Goal: Ask a question: Seek information or help from site administrators or community

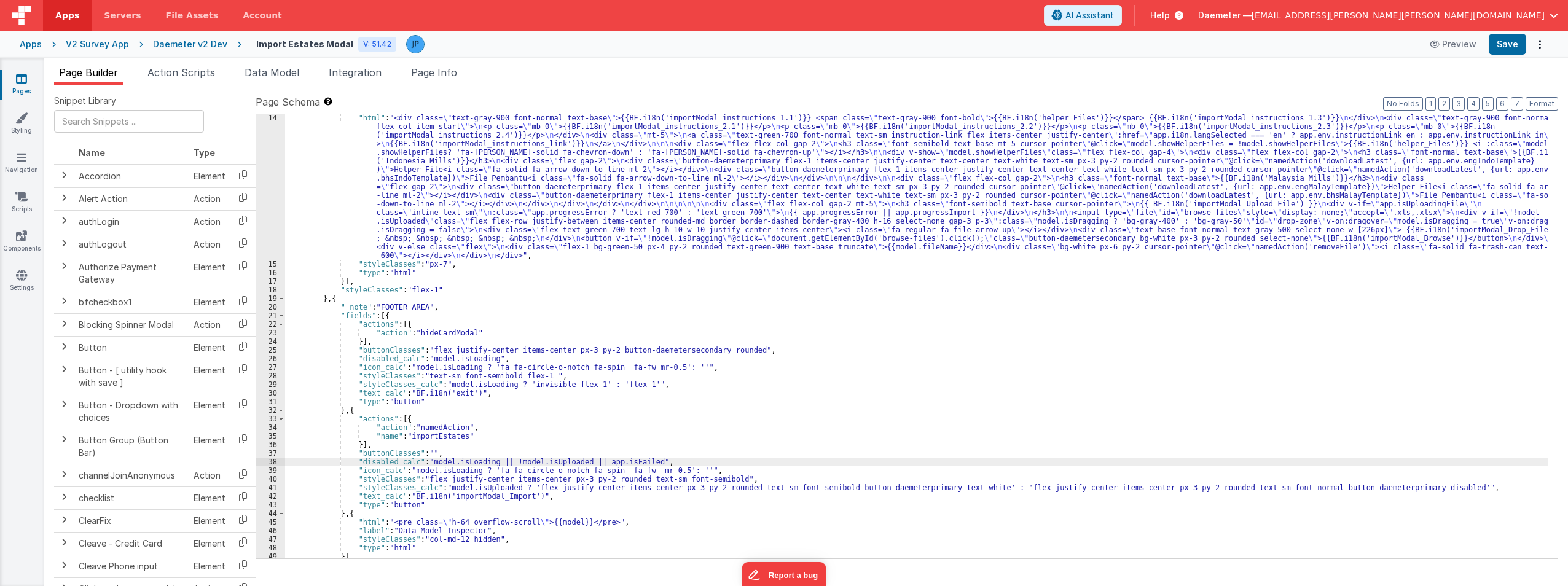
scroll to position [121, 0]
click at [32, 39] on div "Apps" at bounding box center [31, 44] width 22 height 12
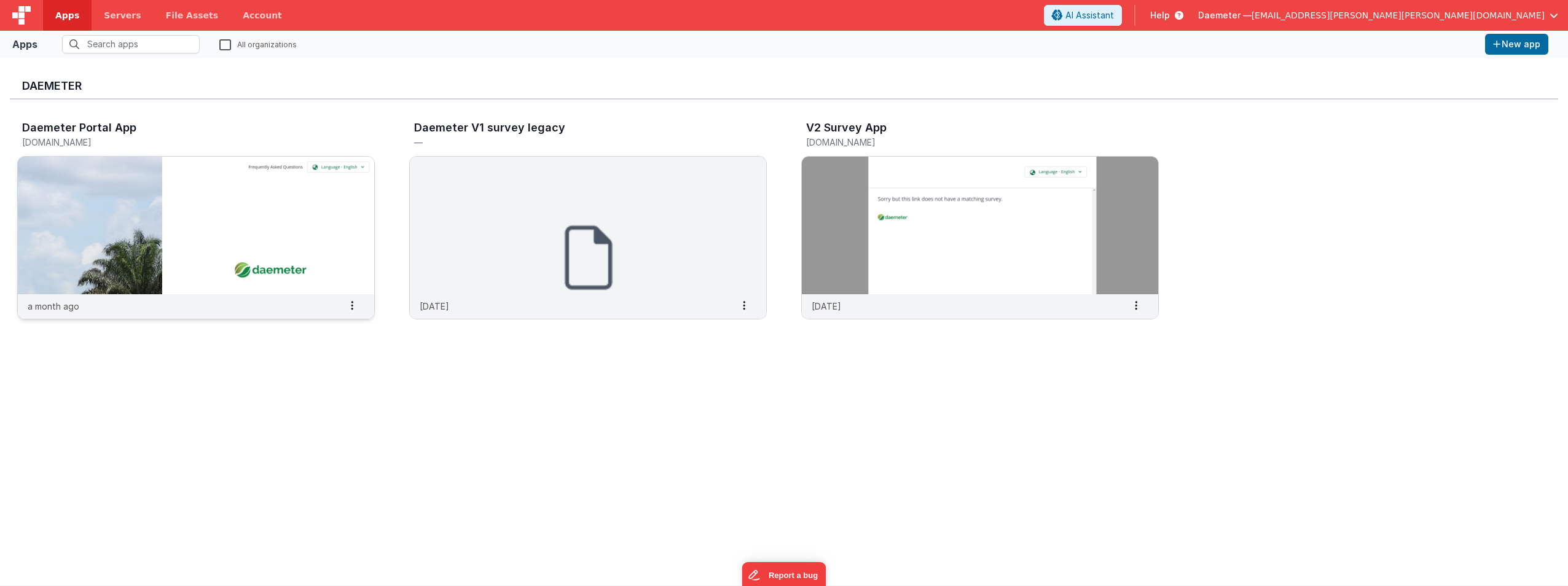
click at [241, 216] on img at bounding box center [196, 225] width 357 height 138
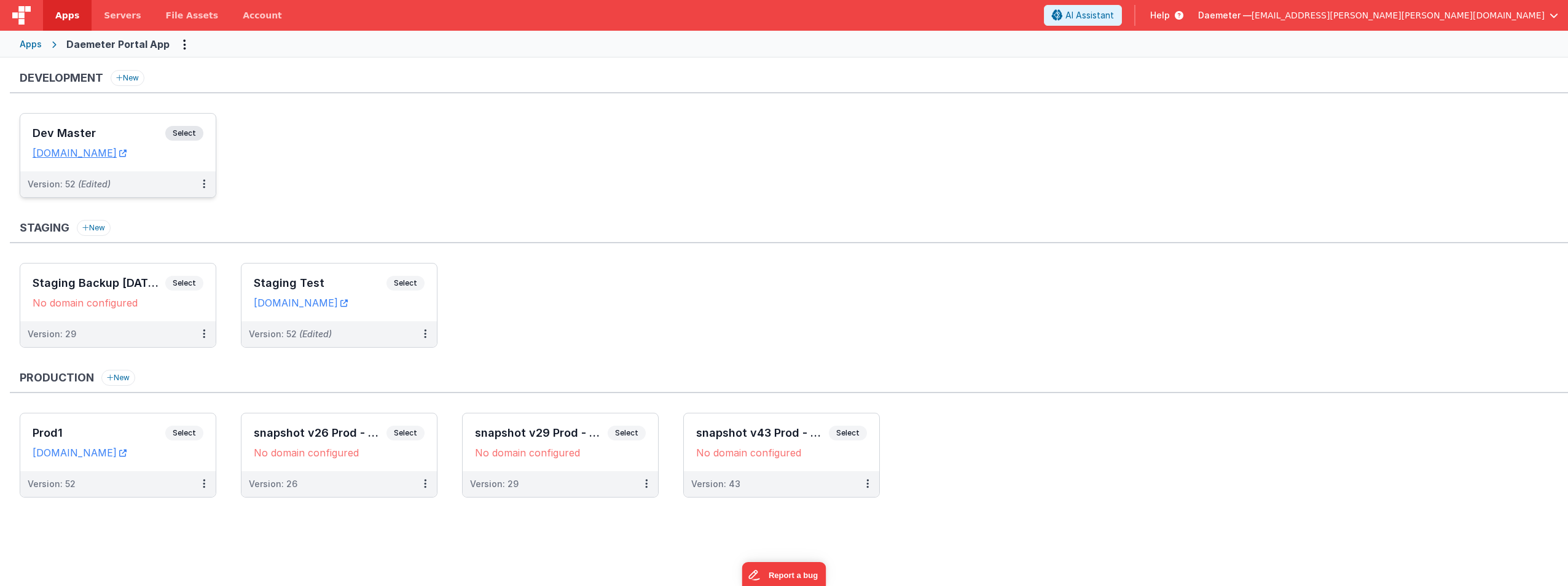
click at [112, 125] on div "Dev Master Select URLs daemeterportaldev.fmbetterforms.com" at bounding box center [118, 143] width 196 height 58
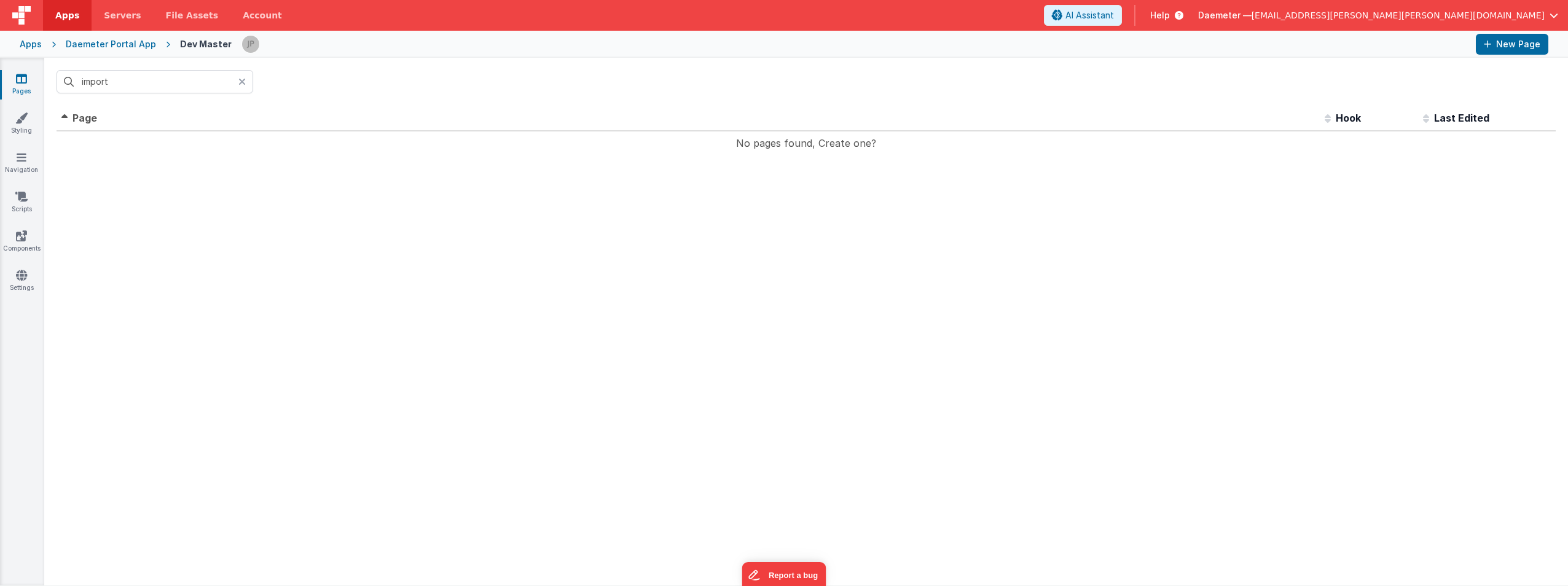
click at [246, 82] on div at bounding box center [245, 82] width 15 height 24
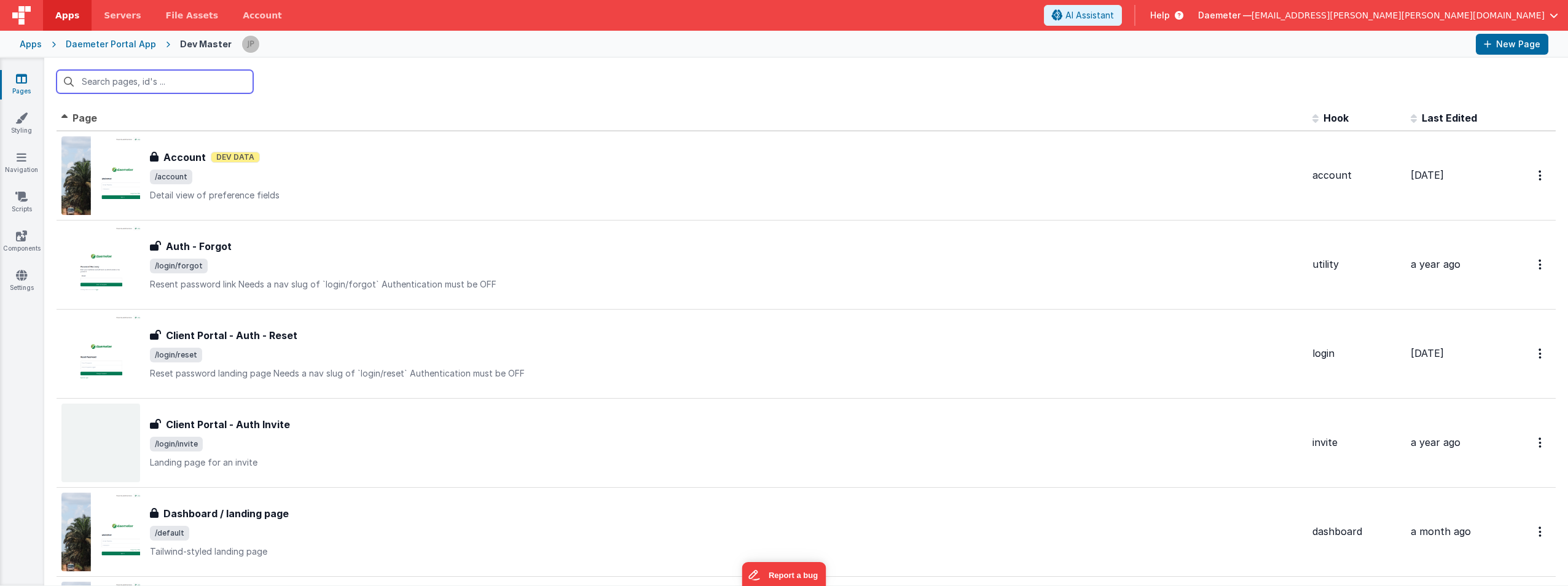
click at [187, 81] on input "text" at bounding box center [154, 82] width 196 height 24
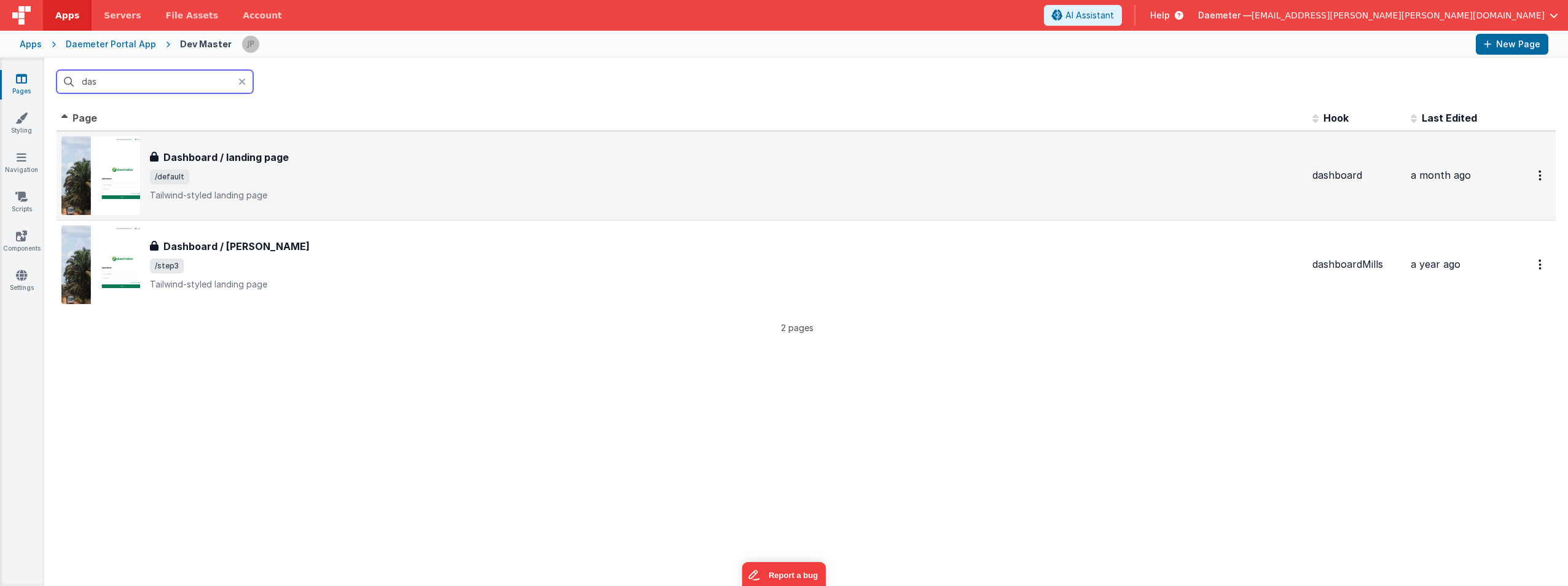
type input "das"
click at [441, 181] on span "/default" at bounding box center [726, 176] width 1153 height 15
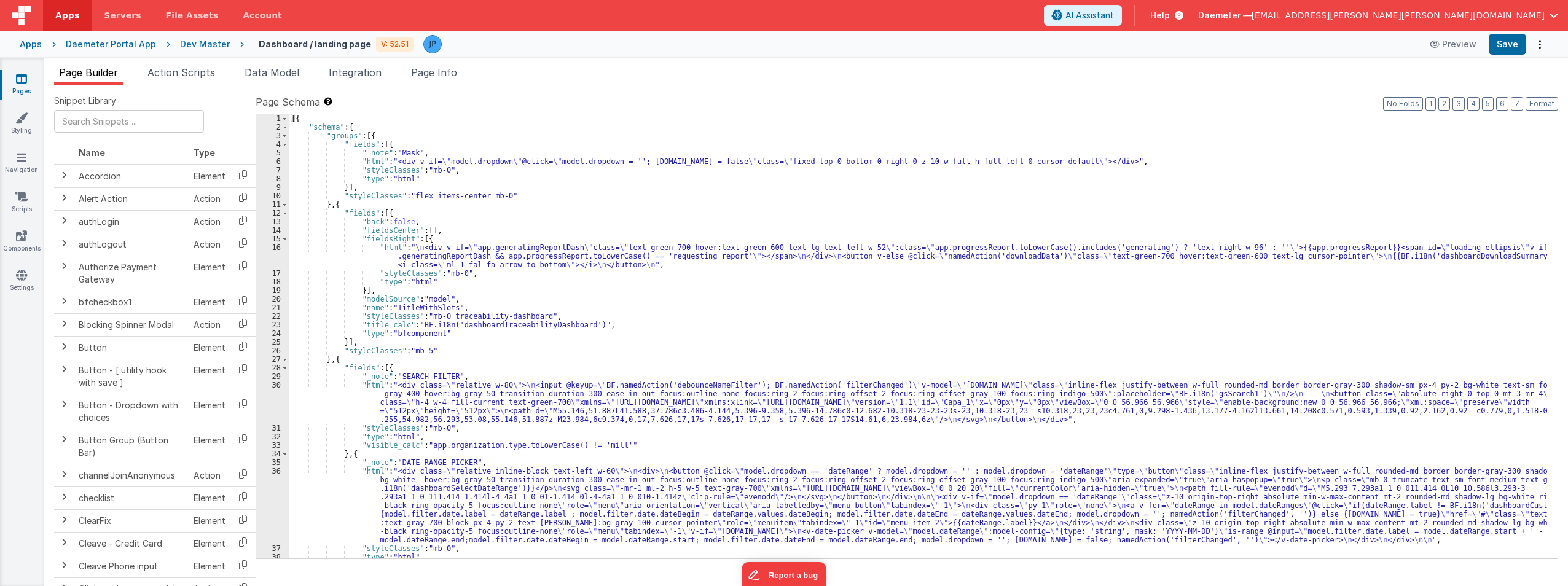
click at [1384, 142] on div "[{ "schema" : { "groups" : [{ "fields" : [{ "_note" : "Mask" , "html" : "<div v…" at bounding box center [918, 345] width 1259 height 461
type input "change"
click at [1498, 127] on span at bounding box center [1503, 125] width 15 height 15
click at [1507, 125] on span at bounding box center [1503, 125] width 15 height 15
click at [1505, 124] on span at bounding box center [1503, 125] width 15 height 15
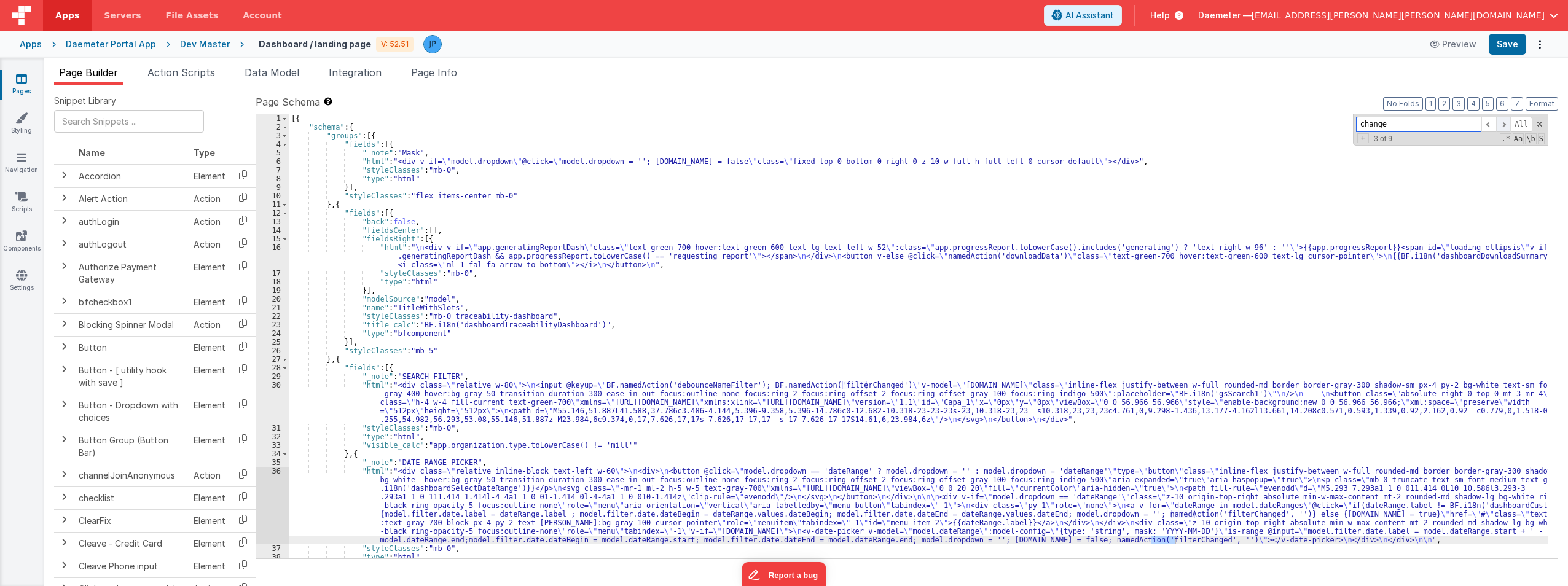
scroll to position [294, 0]
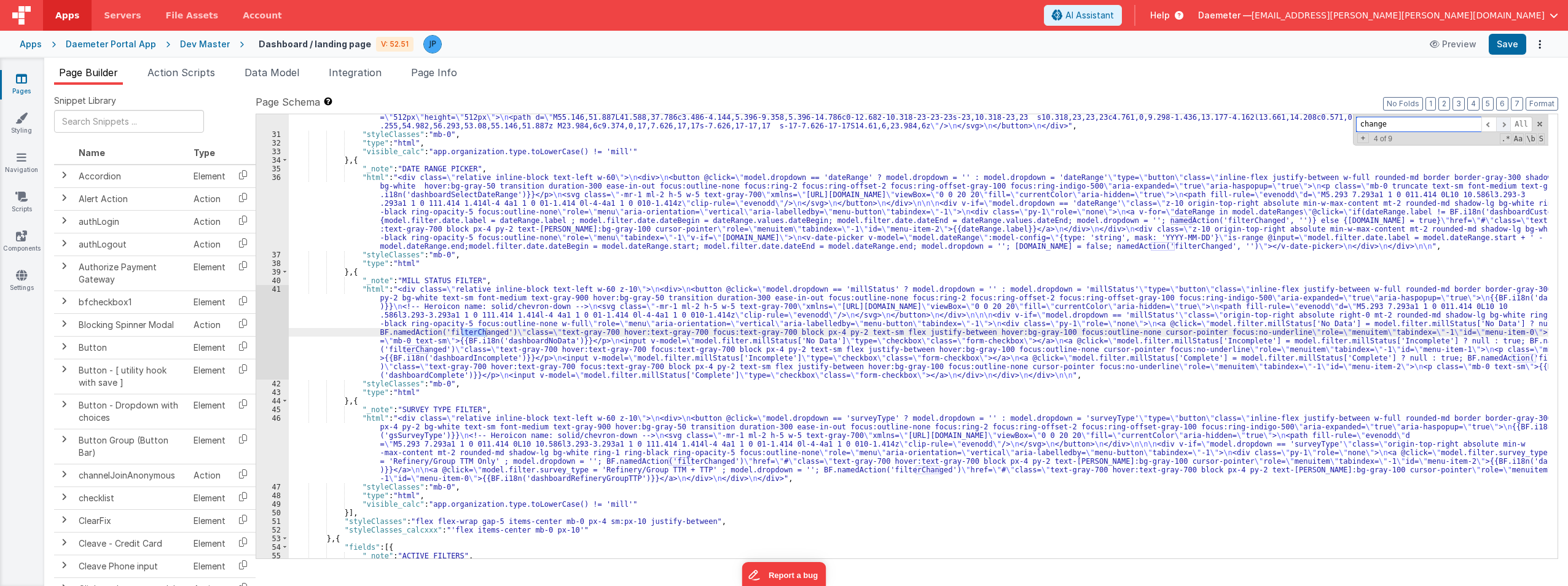
click at [1505, 124] on span at bounding box center [1503, 125] width 15 height 15
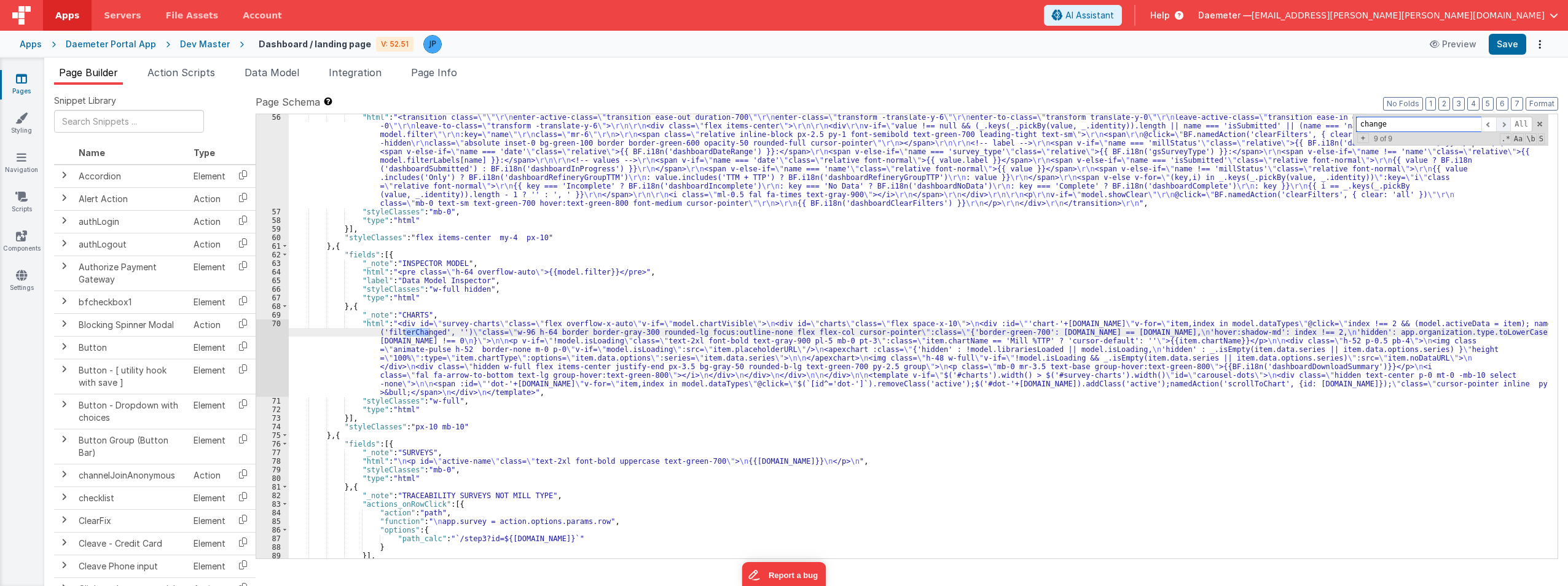
click at [1505, 124] on span at bounding box center [1503, 125] width 15 height 15
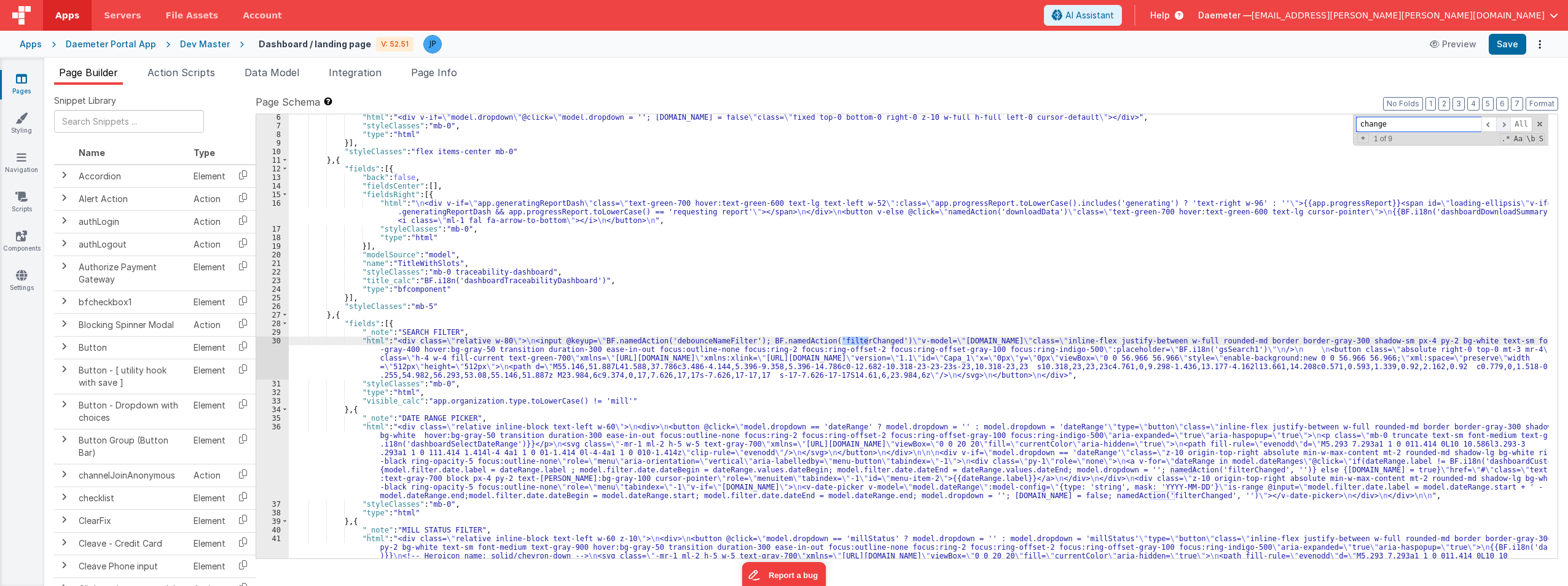
scroll to position [45, 0]
click at [1505, 124] on span at bounding box center [1503, 125] width 15 height 15
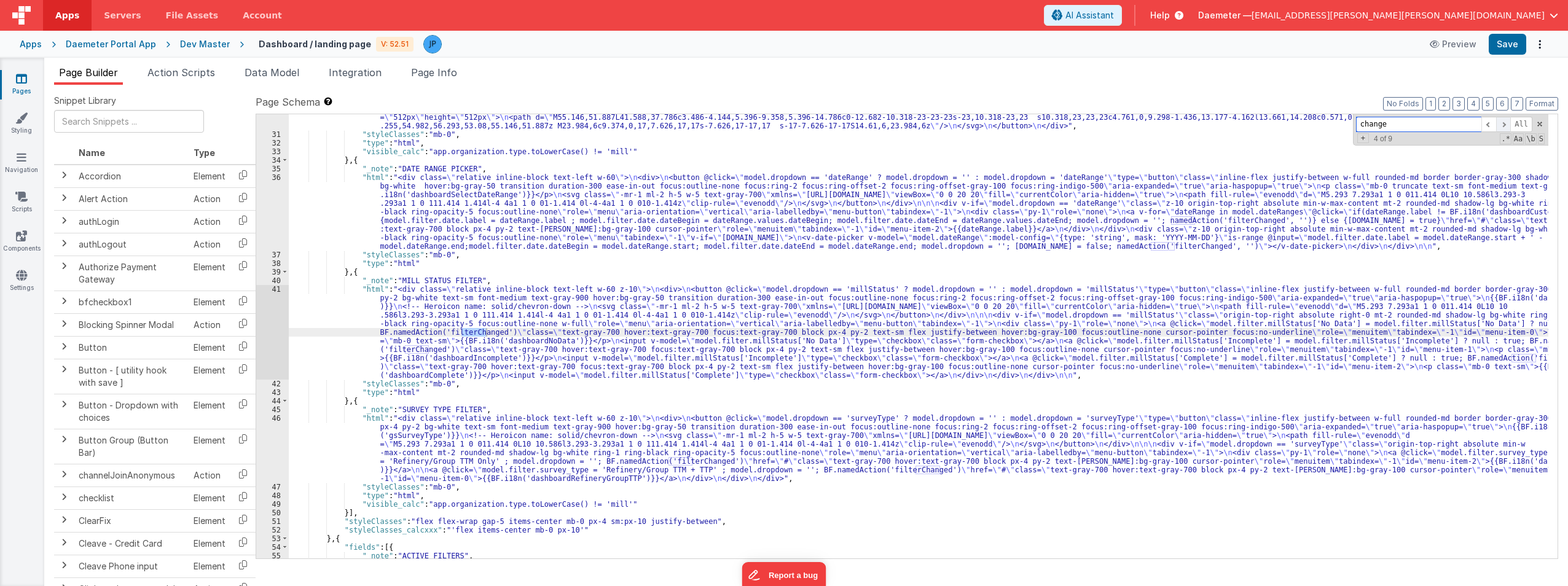
click at [1505, 124] on span at bounding box center [1503, 125] width 15 height 15
click at [27, 244] on link "Components" at bounding box center [21, 242] width 44 height 24
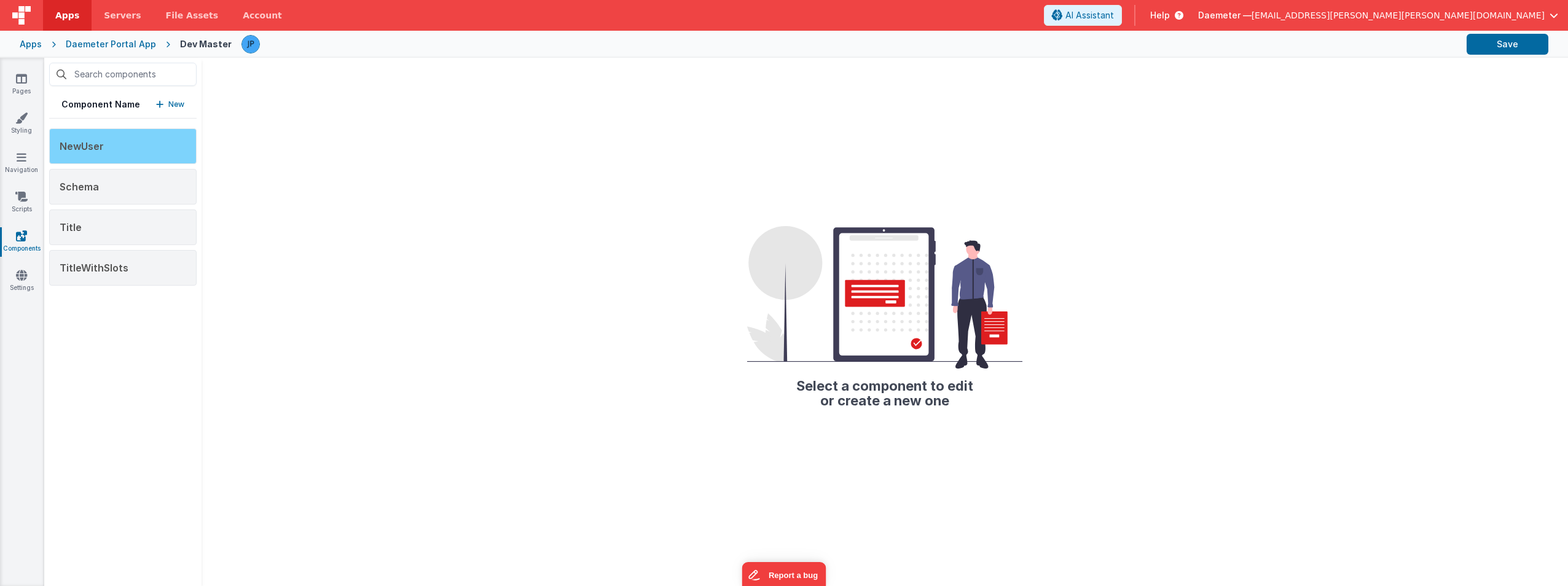
click at [128, 156] on div "NewUser" at bounding box center [122, 146] width 147 height 36
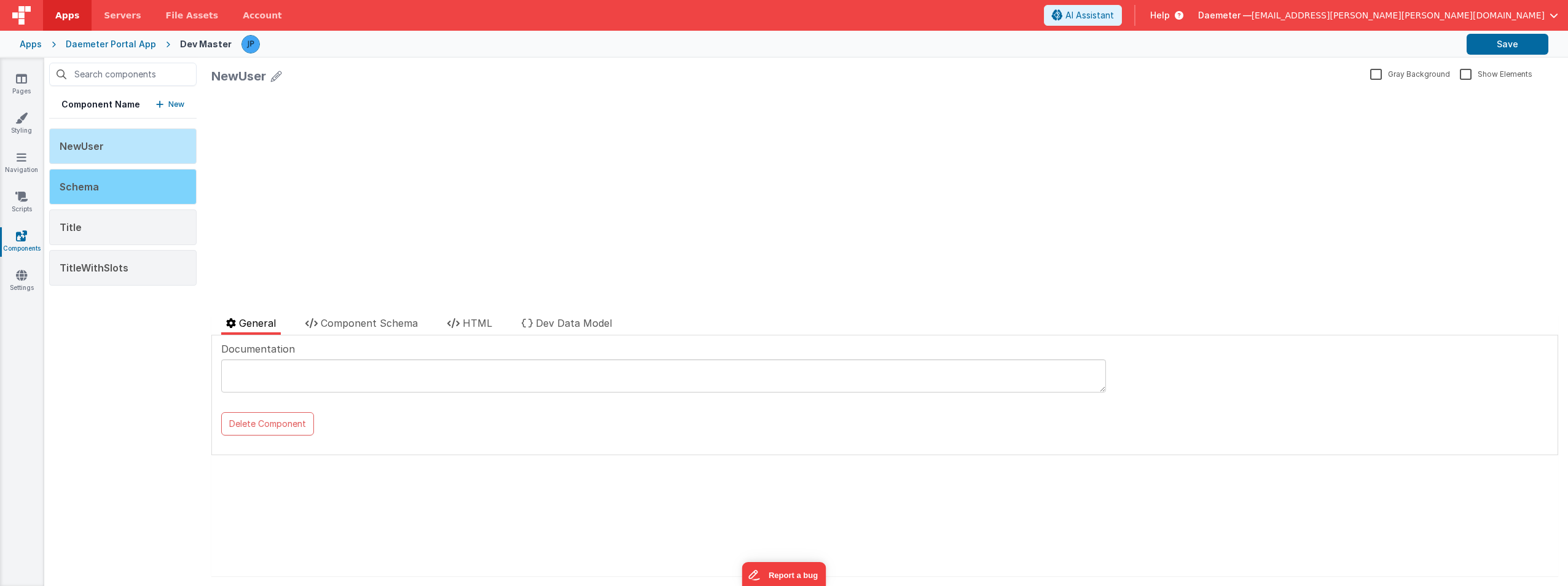
click at [116, 196] on div "Schema" at bounding box center [122, 186] width 147 height 36
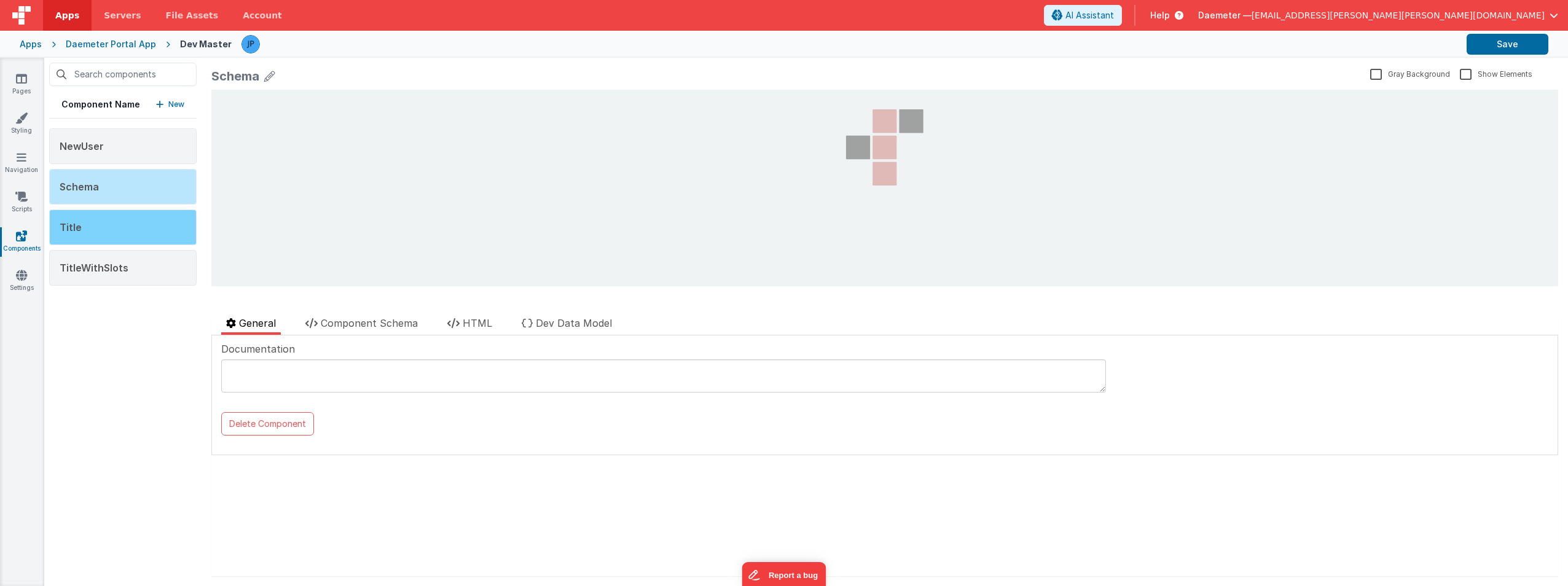
click at [122, 222] on div "Title" at bounding box center [122, 227] width 147 height 36
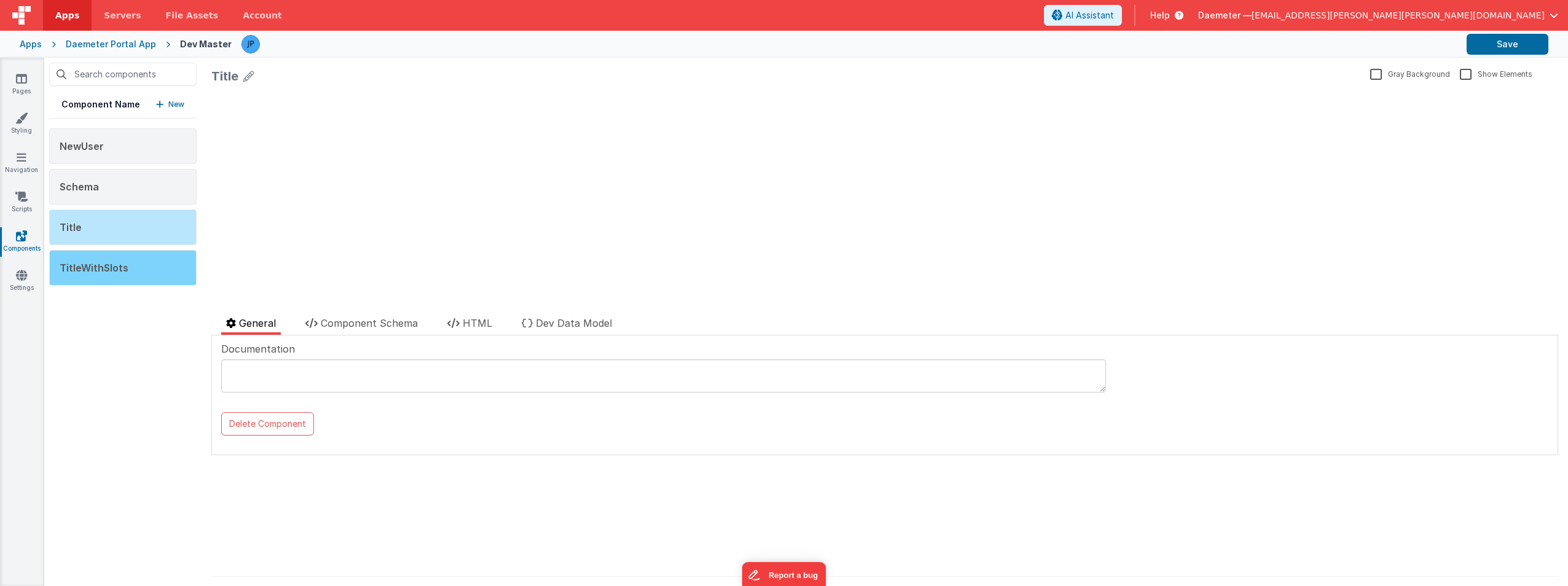
click at [121, 270] on span "TitleWithSlots" at bounding box center [94, 268] width 69 height 12
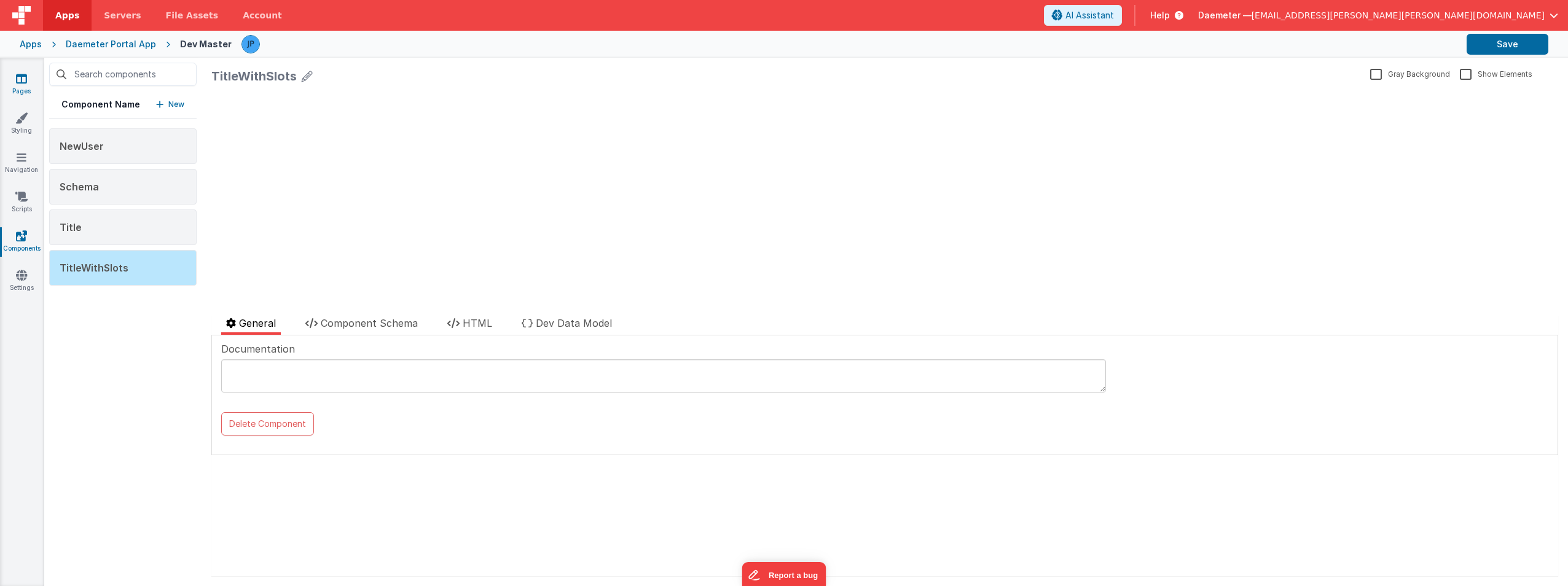
click at [11, 82] on link "Pages" at bounding box center [21, 85] width 44 height 24
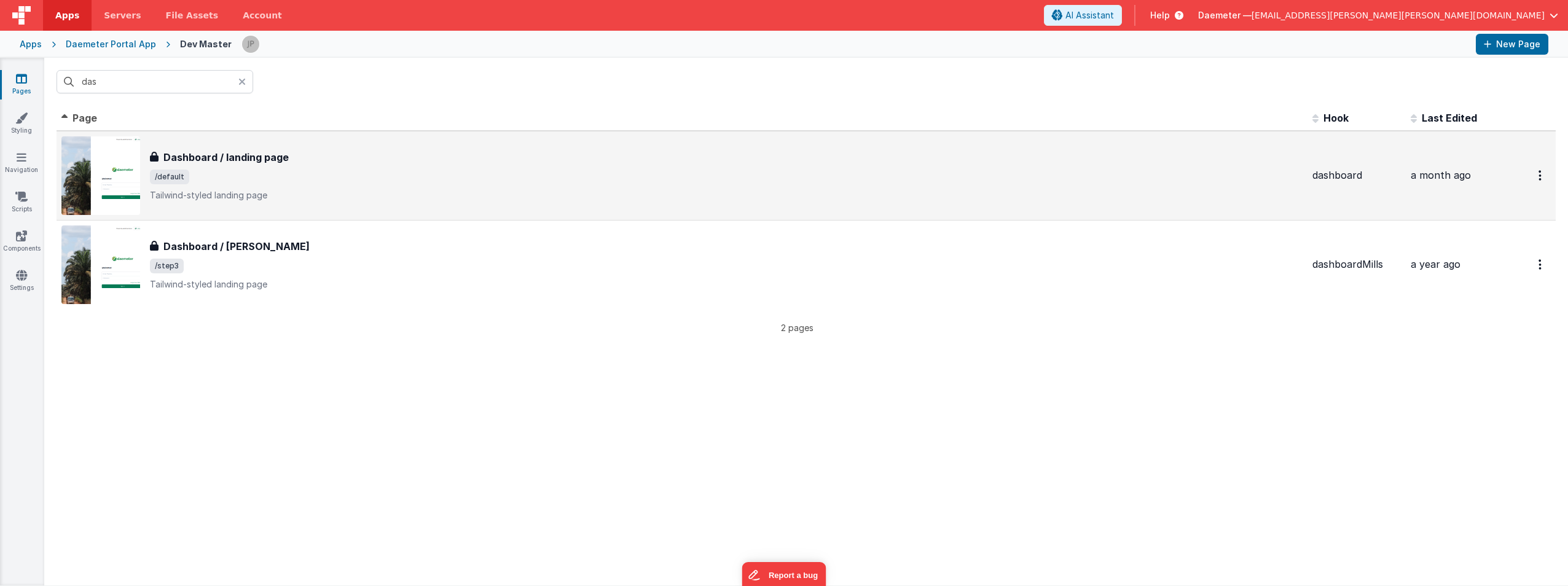
click at [344, 184] on div "Dashboard / landing page Dashboard / landing page /default Tailwind-styled land…" at bounding box center [726, 176] width 1153 height 52
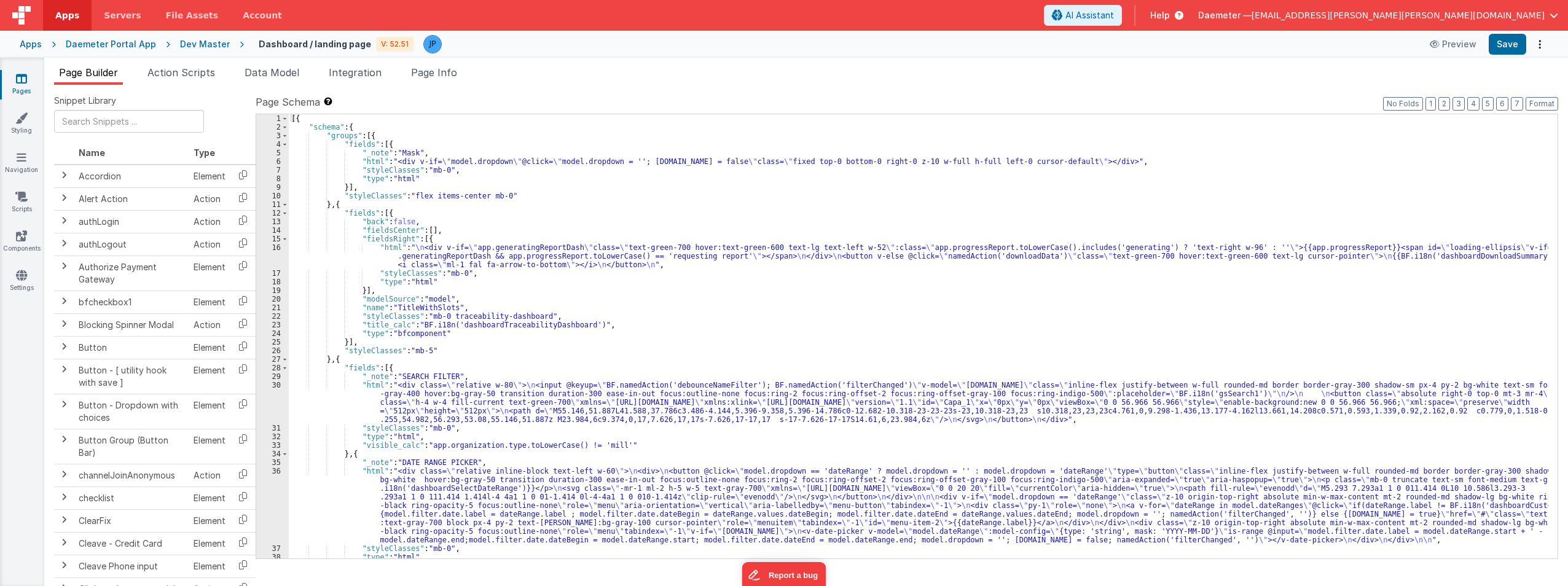
click at [361, 64] on div "Page Builder Action Scripts Data Model Integration Page Info Snippet Library Na…" at bounding box center [806, 322] width 1524 height 529
click at [361, 71] on span "Integration" at bounding box center [354, 73] width 53 height 12
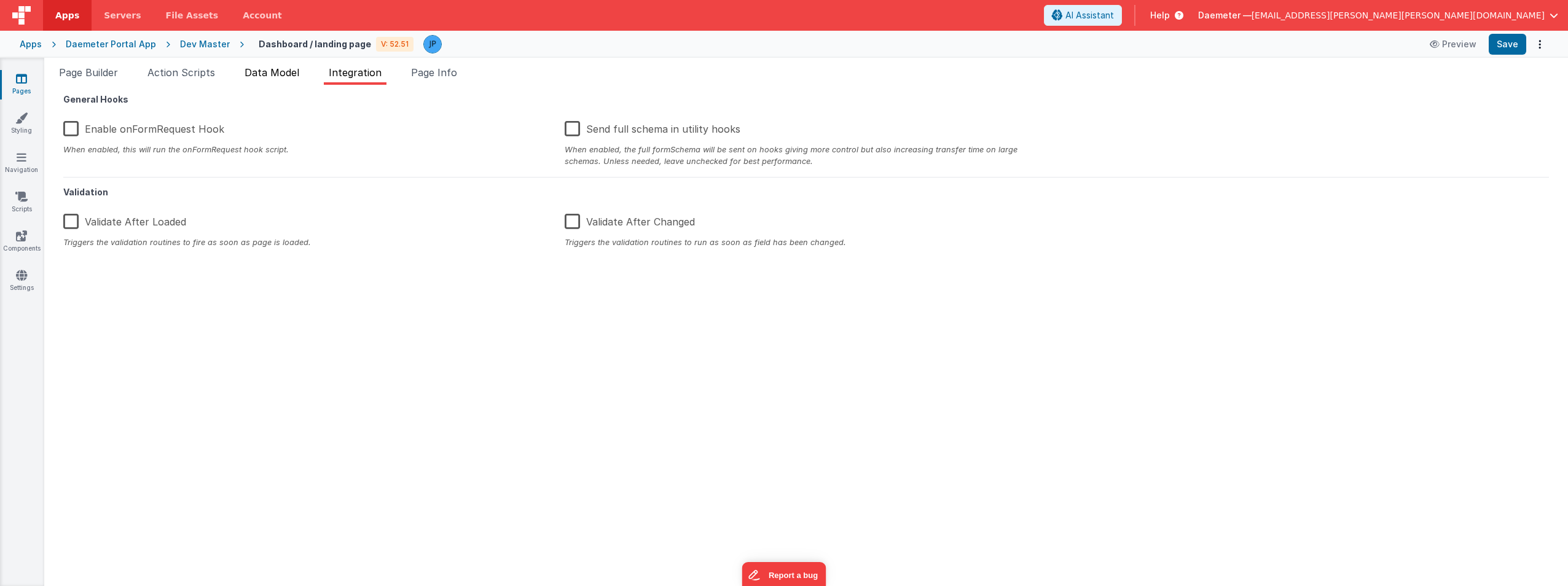
click at [287, 70] on span "Data Model" at bounding box center [272, 73] width 55 height 12
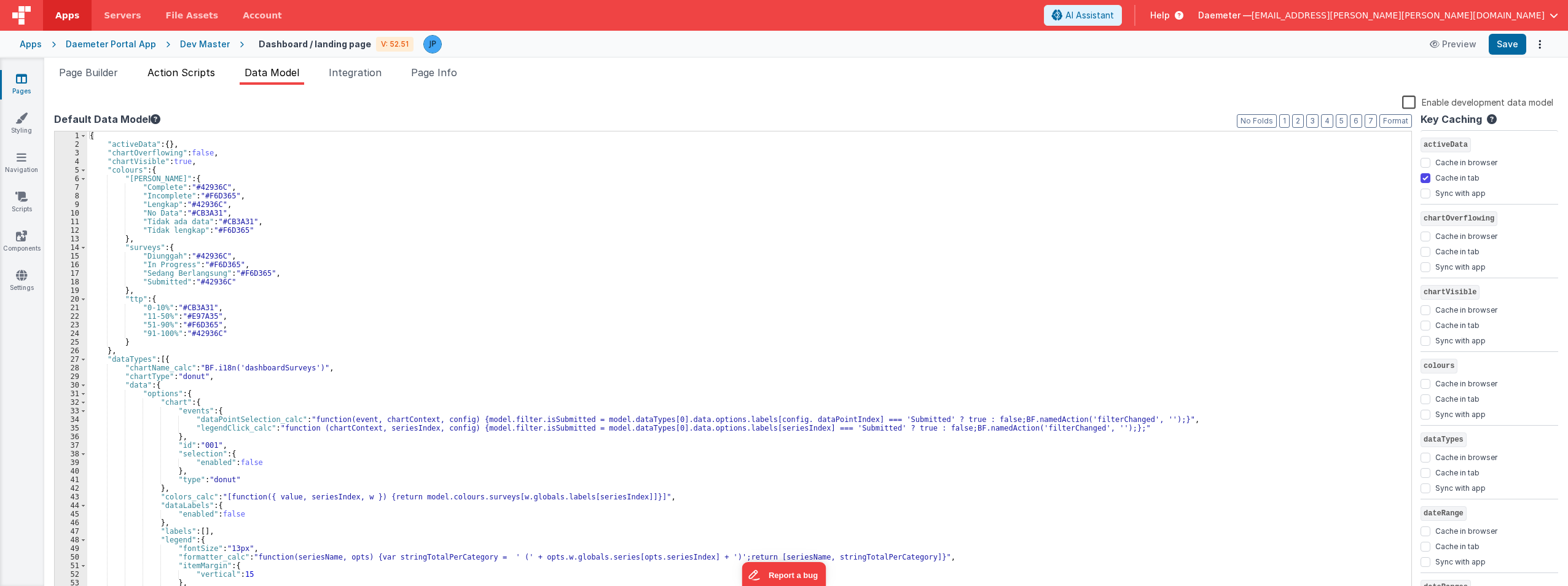
click at [182, 73] on span "Action Scripts" at bounding box center [181, 73] width 67 height 12
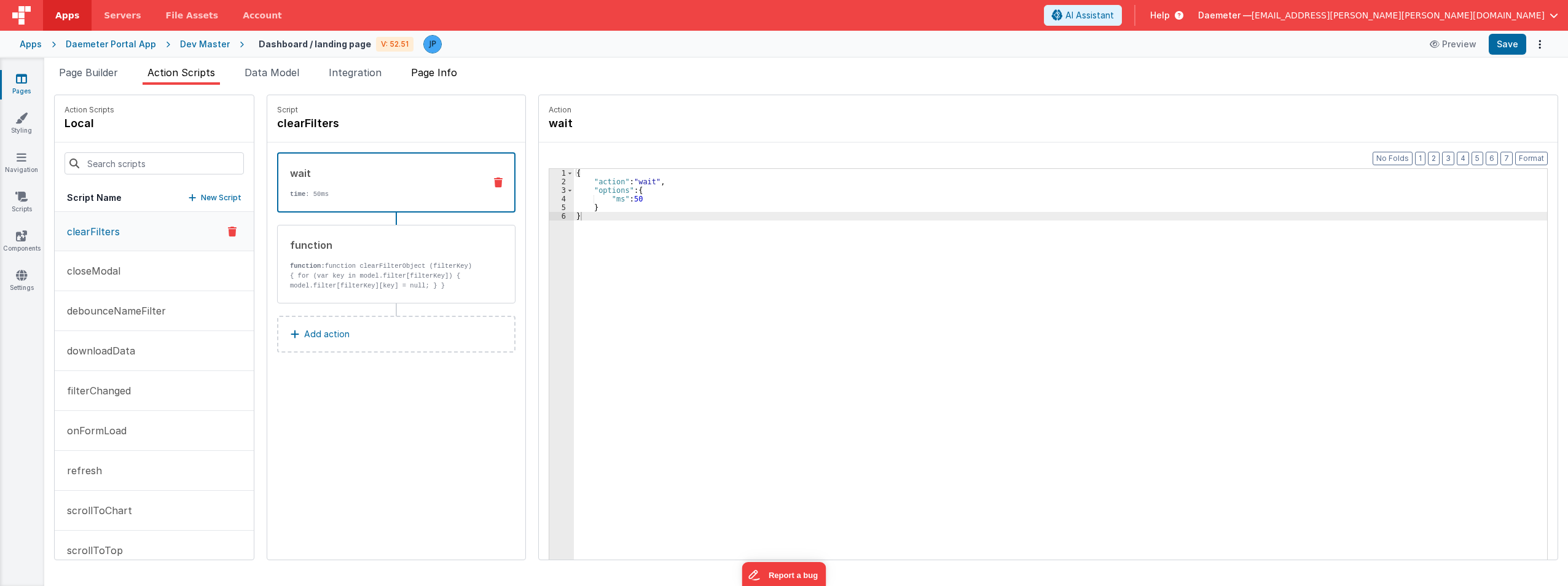
click at [429, 74] on span "Page Info" at bounding box center [434, 73] width 46 height 12
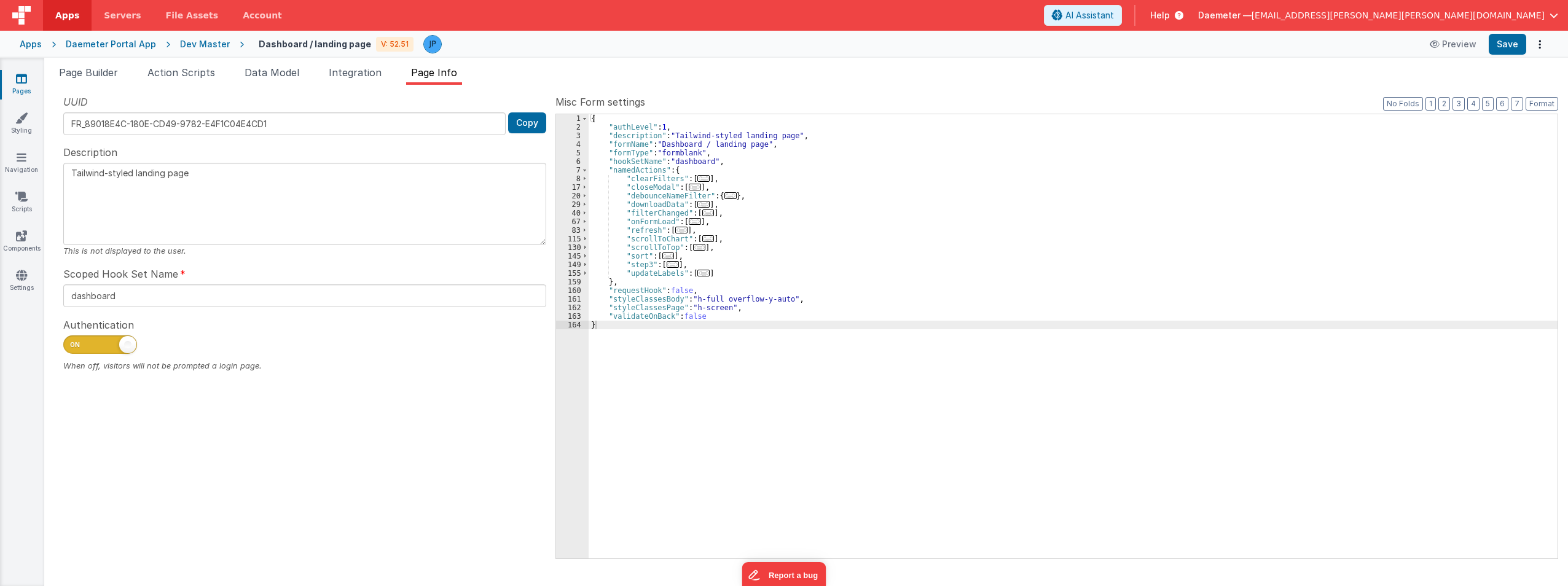
click at [23, 86] on link "Pages" at bounding box center [21, 85] width 44 height 24
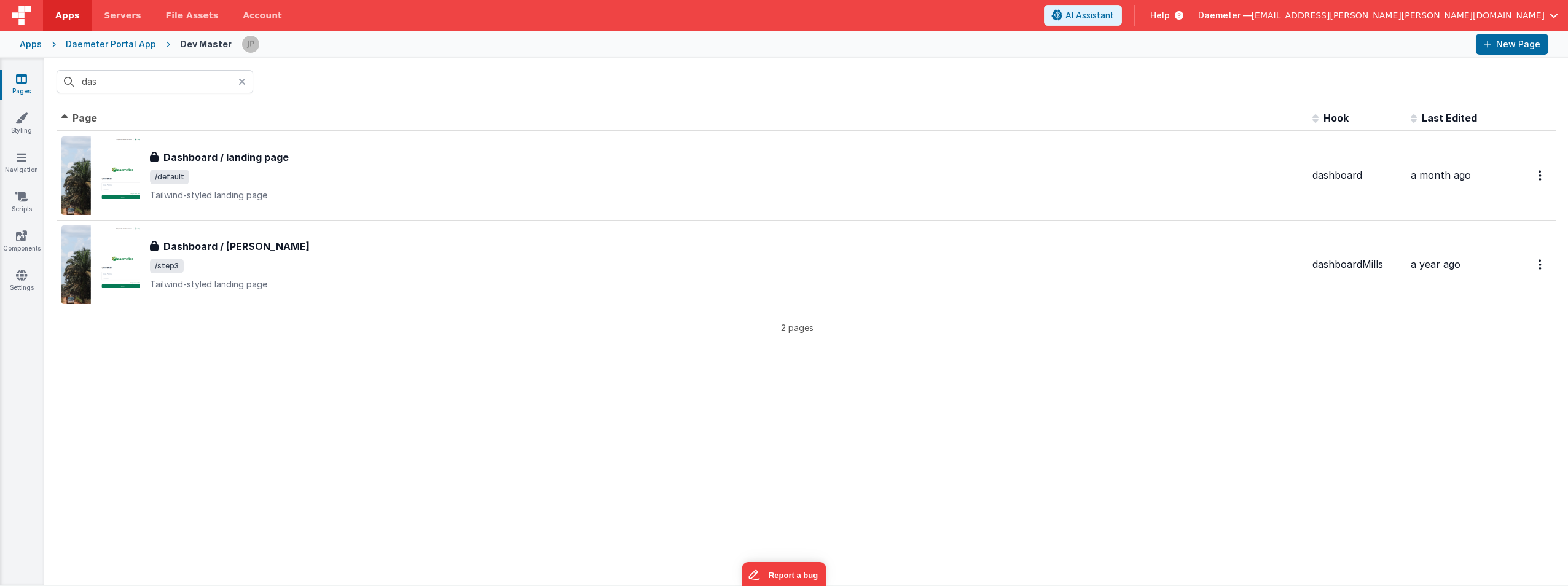
click at [247, 80] on div at bounding box center [245, 82] width 15 height 24
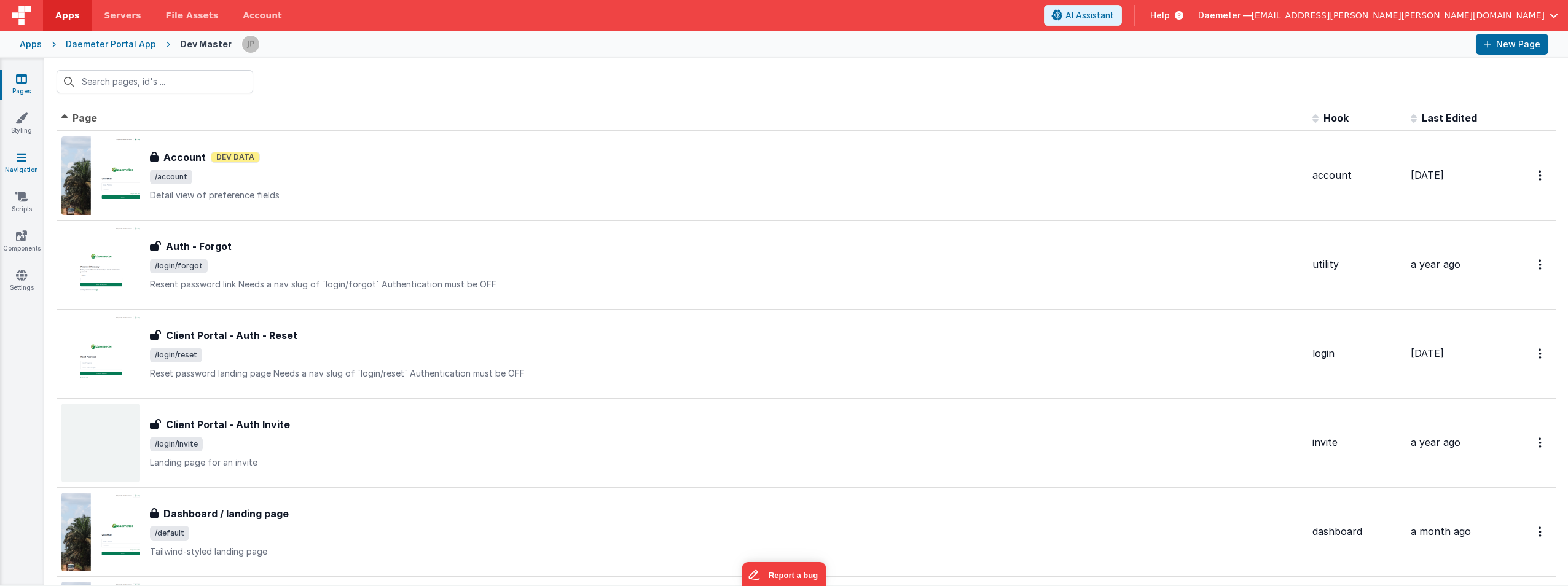
click at [27, 162] on link "Navigation" at bounding box center [21, 163] width 44 height 24
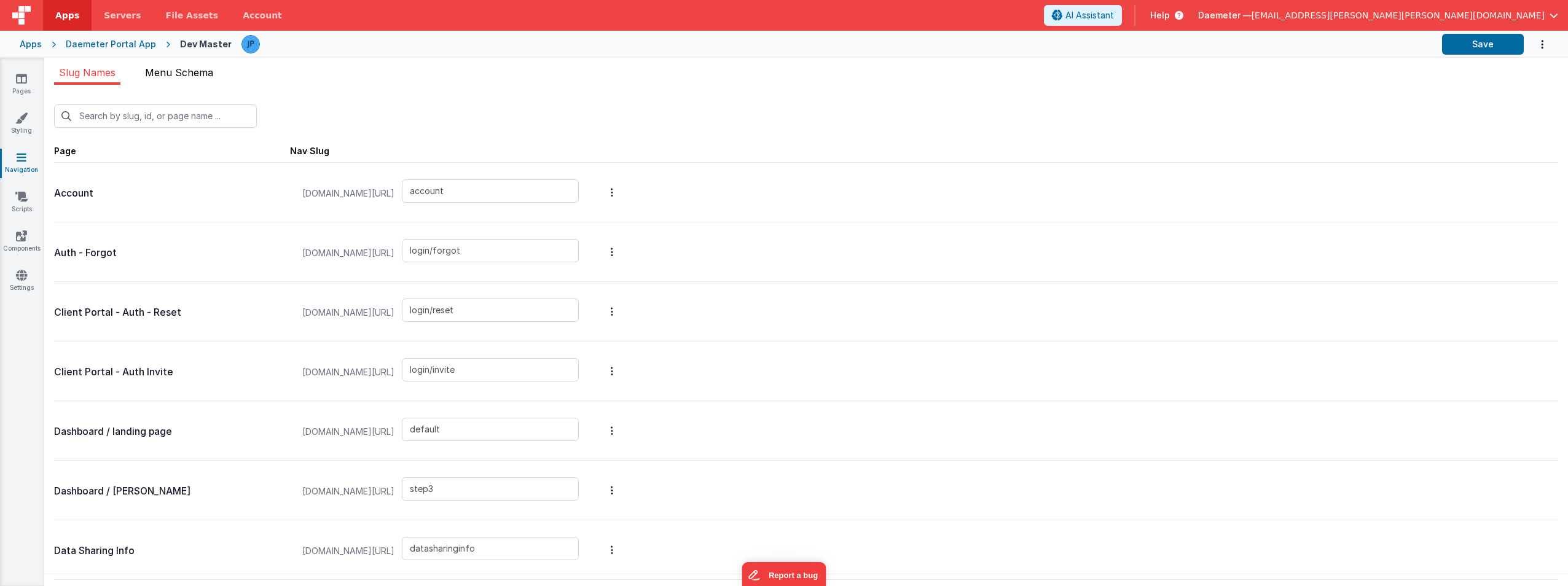
click at [177, 76] on span "Menu Schema" at bounding box center [179, 73] width 68 height 12
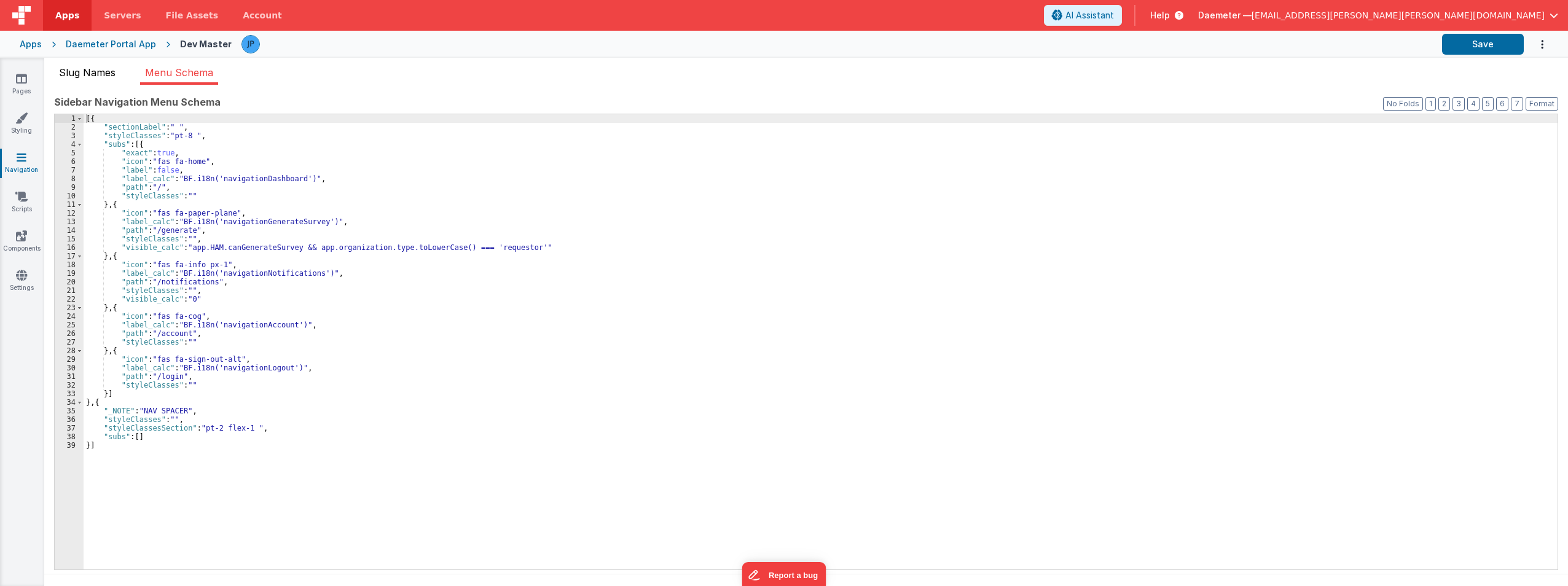
click at [104, 73] on span "Slug Names" at bounding box center [87, 73] width 57 height 12
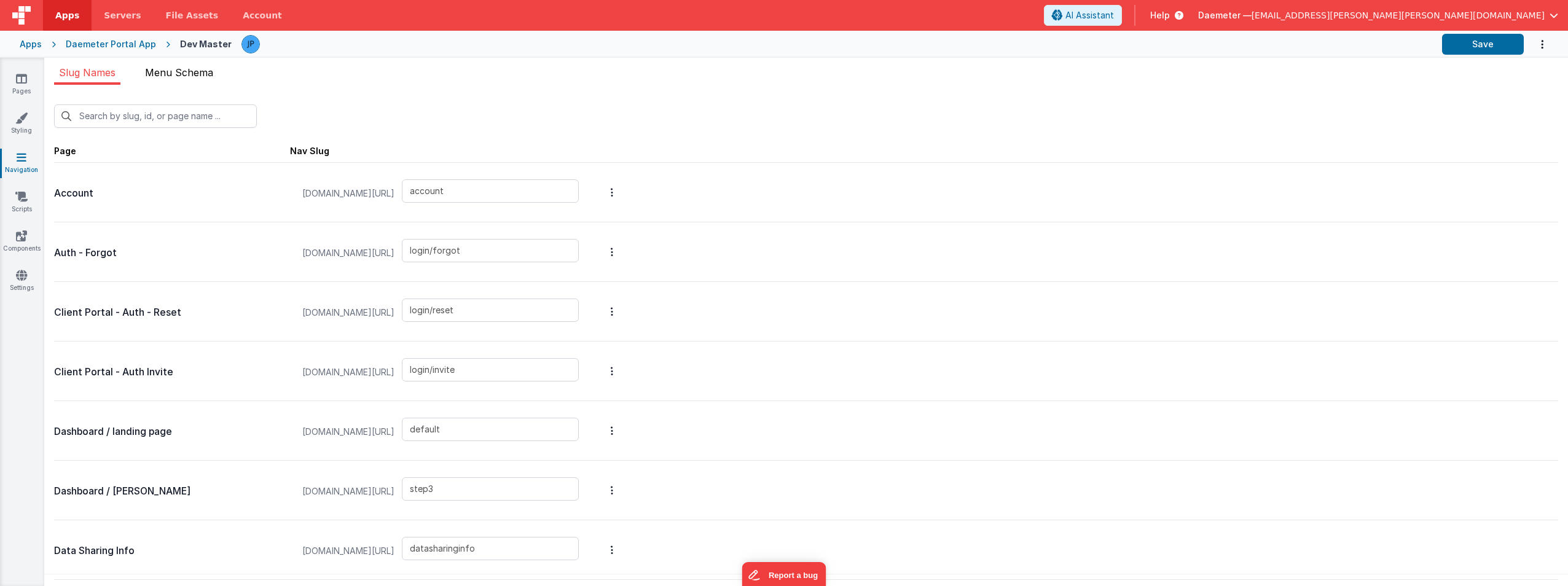
click at [165, 80] on li "Menu Schema" at bounding box center [179, 75] width 78 height 20
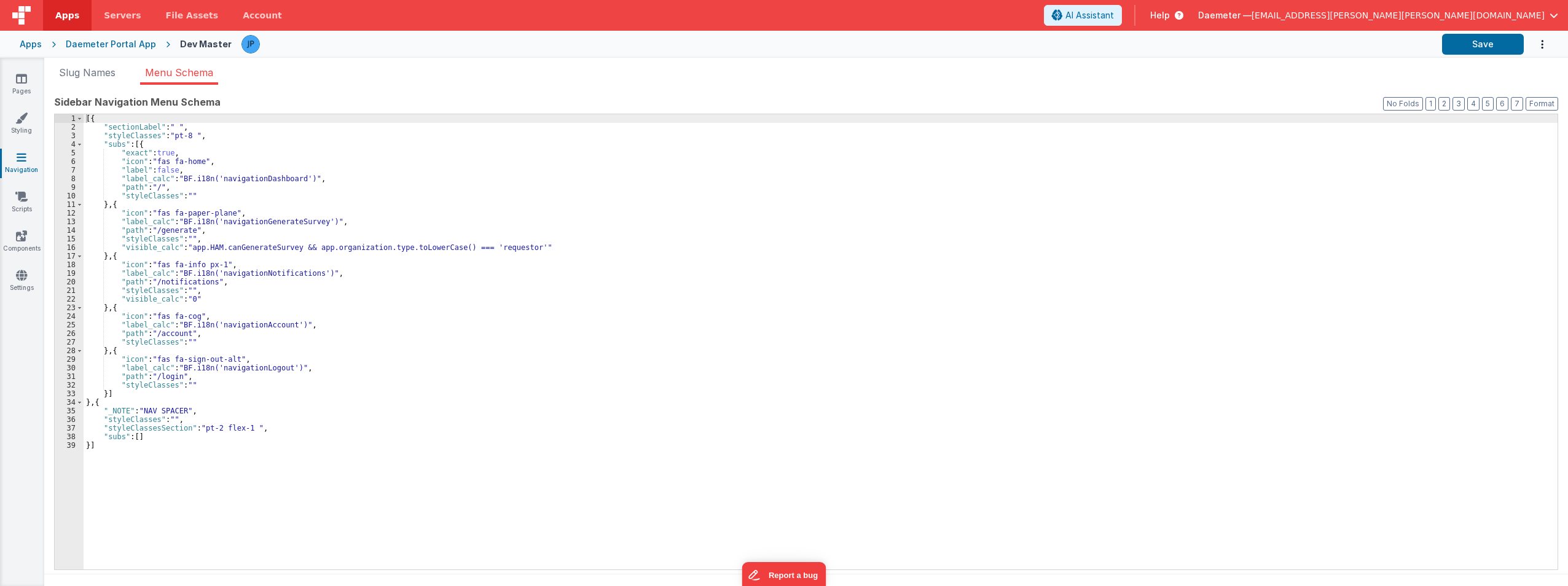
click at [21, 160] on icon at bounding box center [21, 157] width 10 height 12
click at [84, 70] on span "Slug Names" at bounding box center [87, 73] width 57 height 12
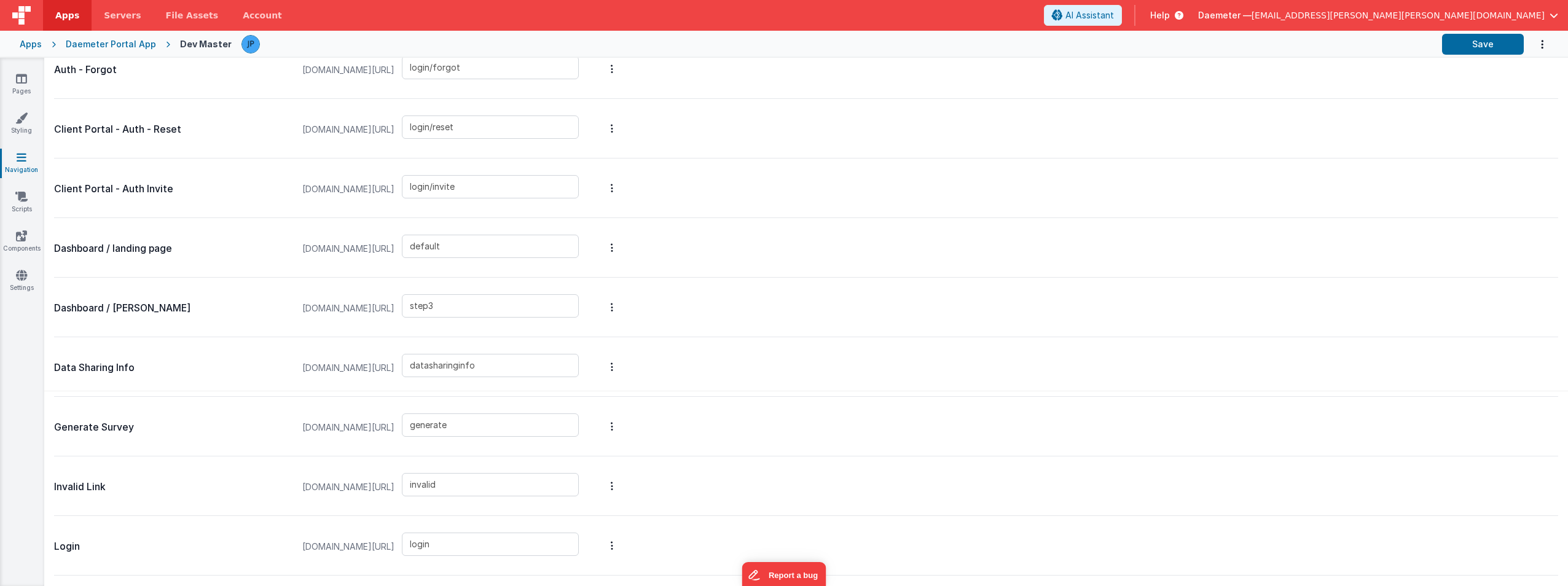
scroll to position [184, 0]
click at [18, 238] on icon at bounding box center [21, 236] width 11 height 12
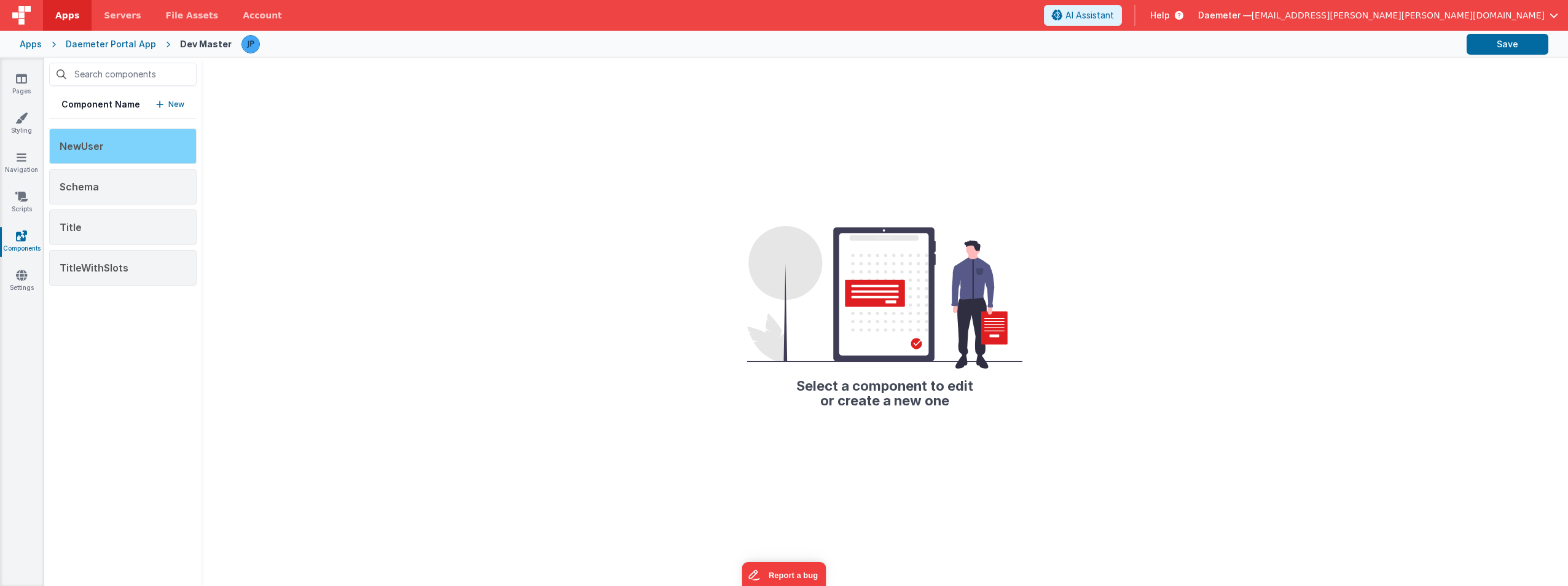
click at [118, 152] on div "NewUser" at bounding box center [122, 146] width 147 height 36
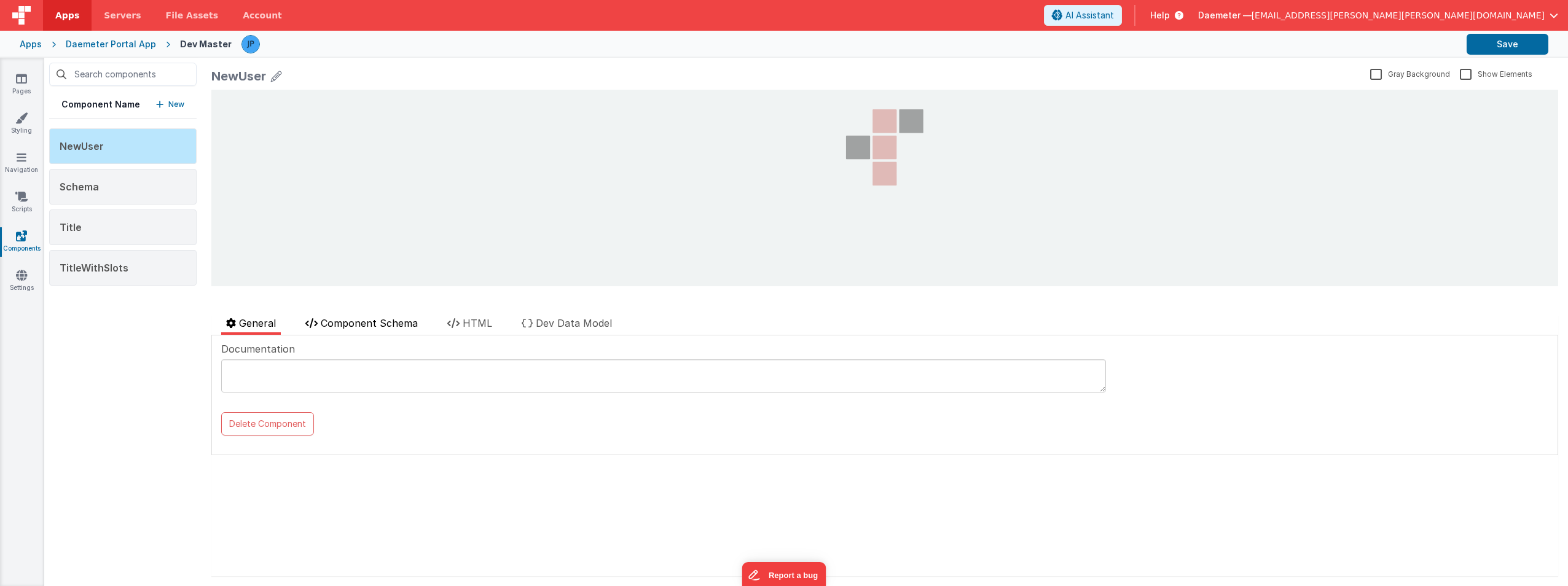
click at [396, 324] on span "Component Schema" at bounding box center [369, 323] width 97 height 12
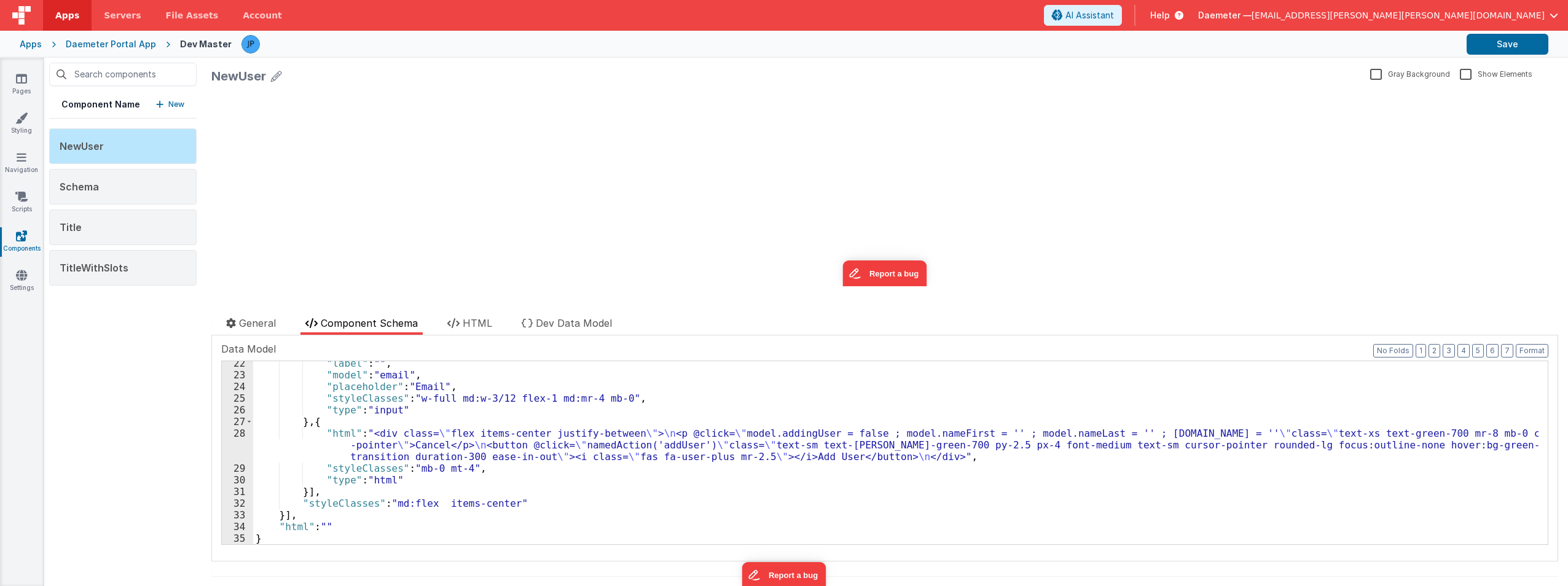
scroll to position [249, 0]
click at [118, 181] on div "Schema" at bounding box center [122, 186] width 147 height 36
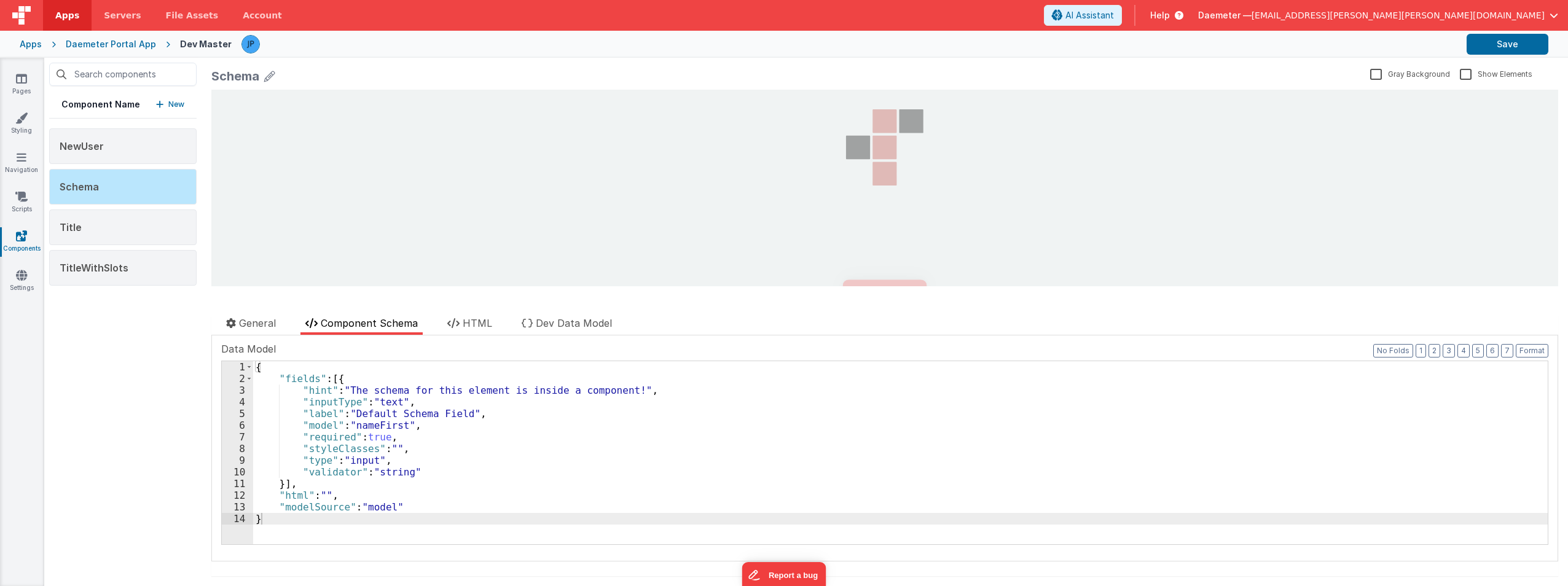
scroll to position [0, 0]
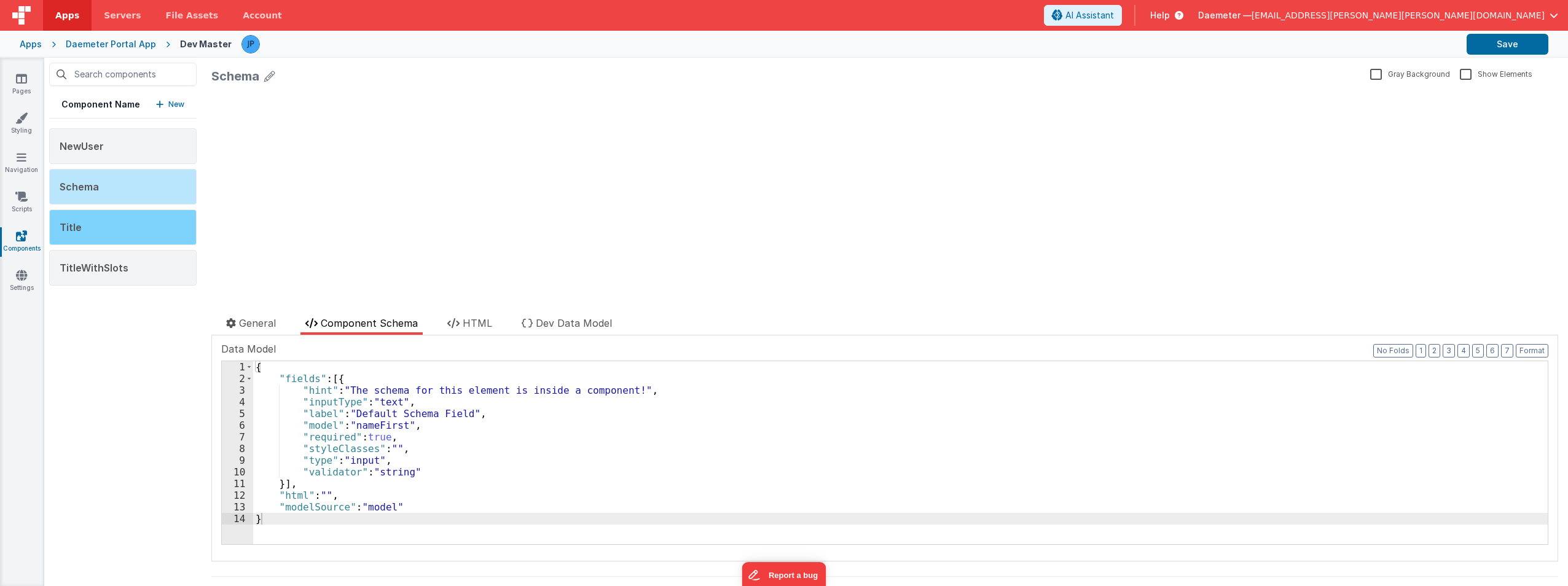
click at [102, 217] on div "Title" at bounding box center [122, 227] width 147 height 36
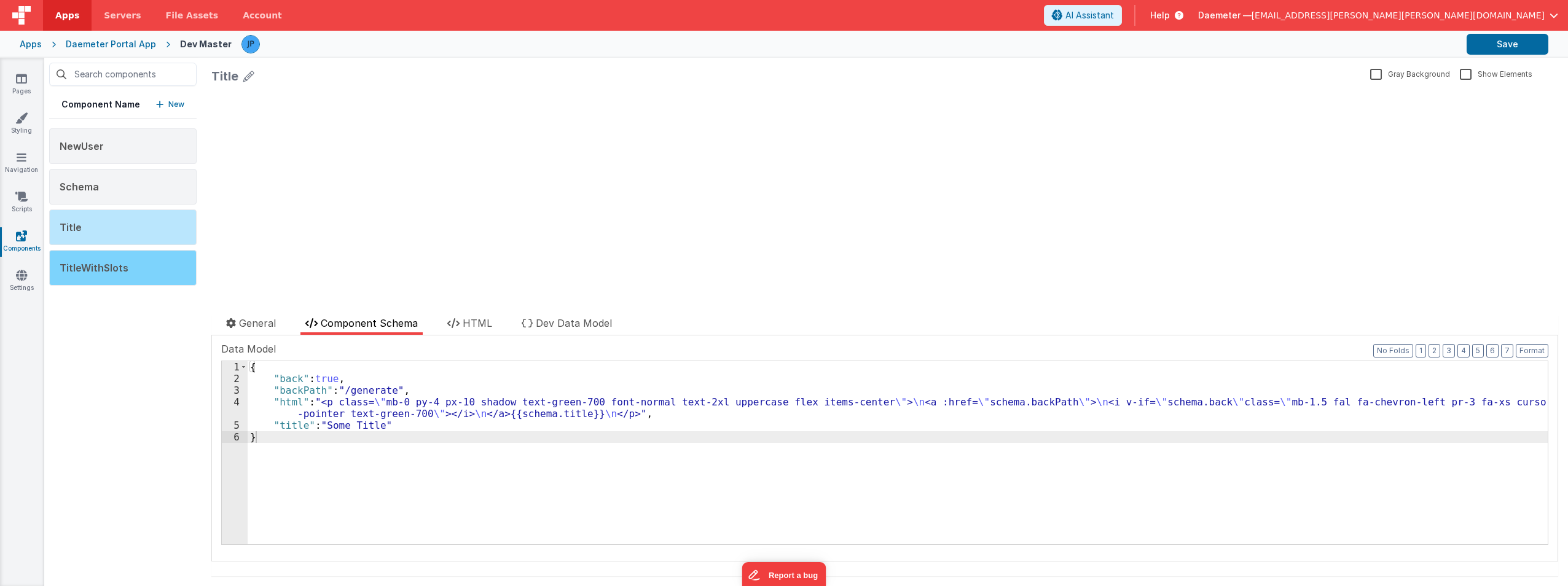
click at [105, 271] on span "TitleWithSlots" at bounding box center [94, 268] width 69 height 12
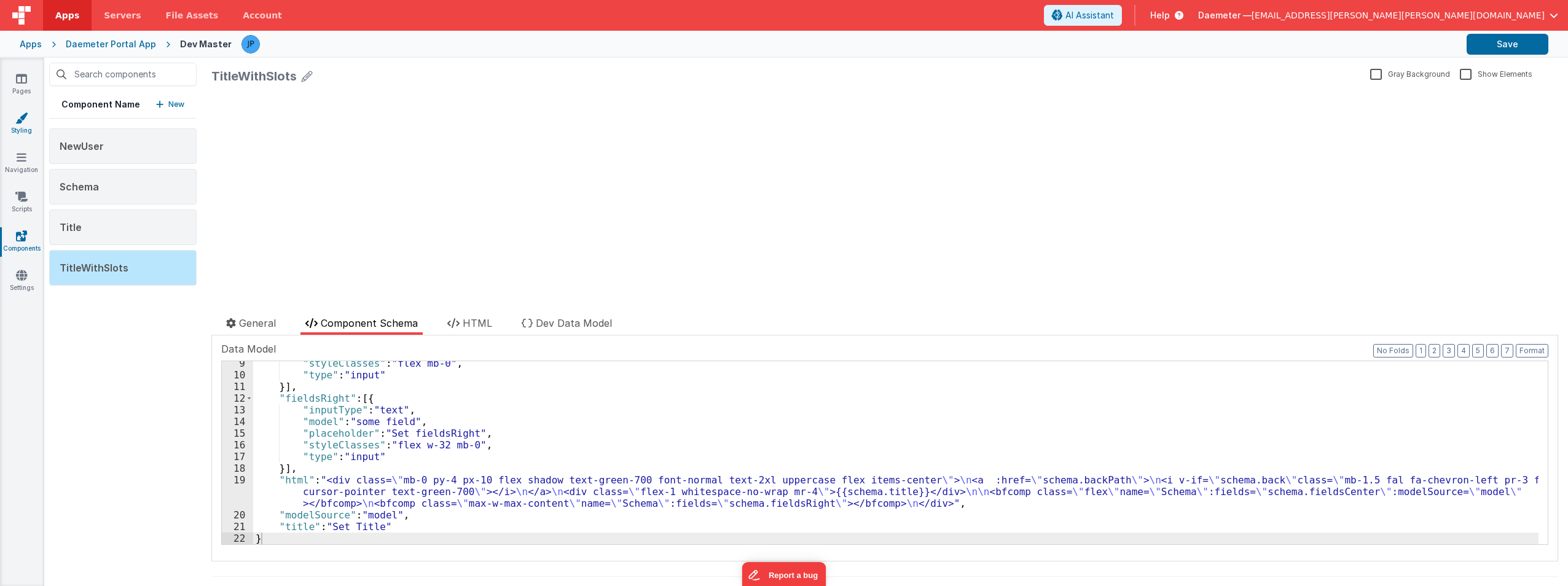
click at [20, 117] on icon at bounding box center [21, 118] width 12 height 12
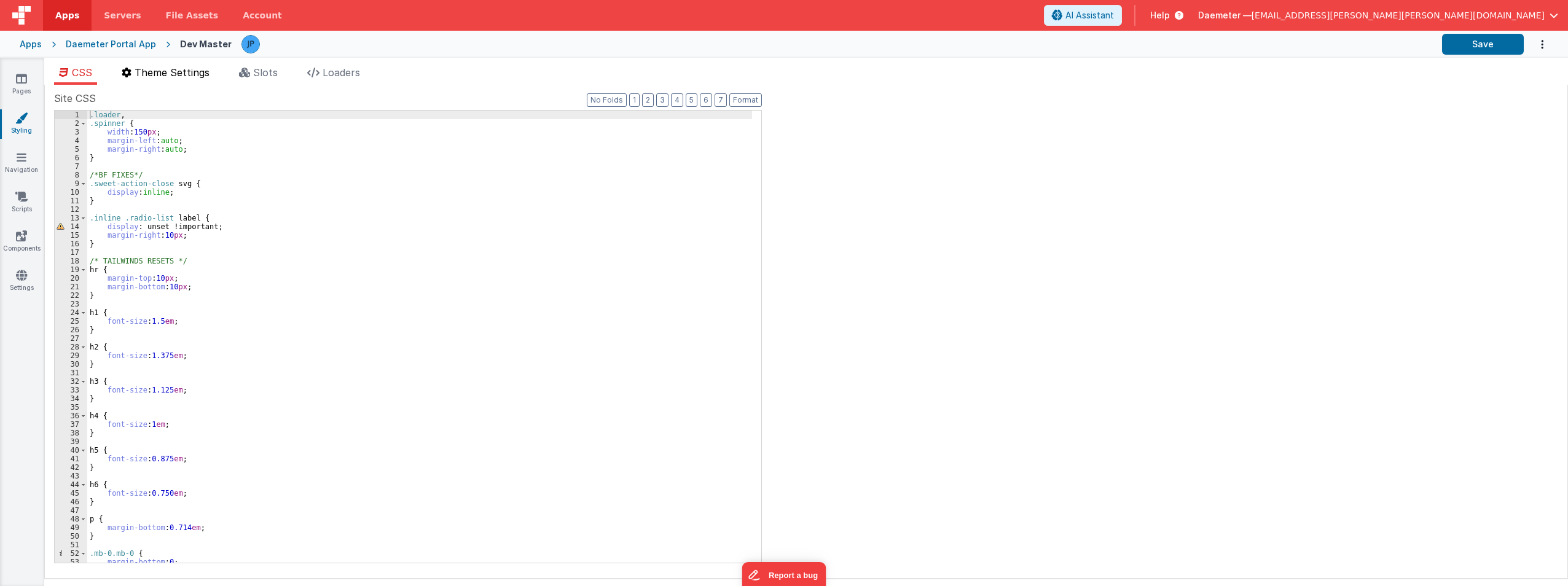
click at [152, 72] on span "Theme Settings" at bounding box center [172, 73] width 75 height 12
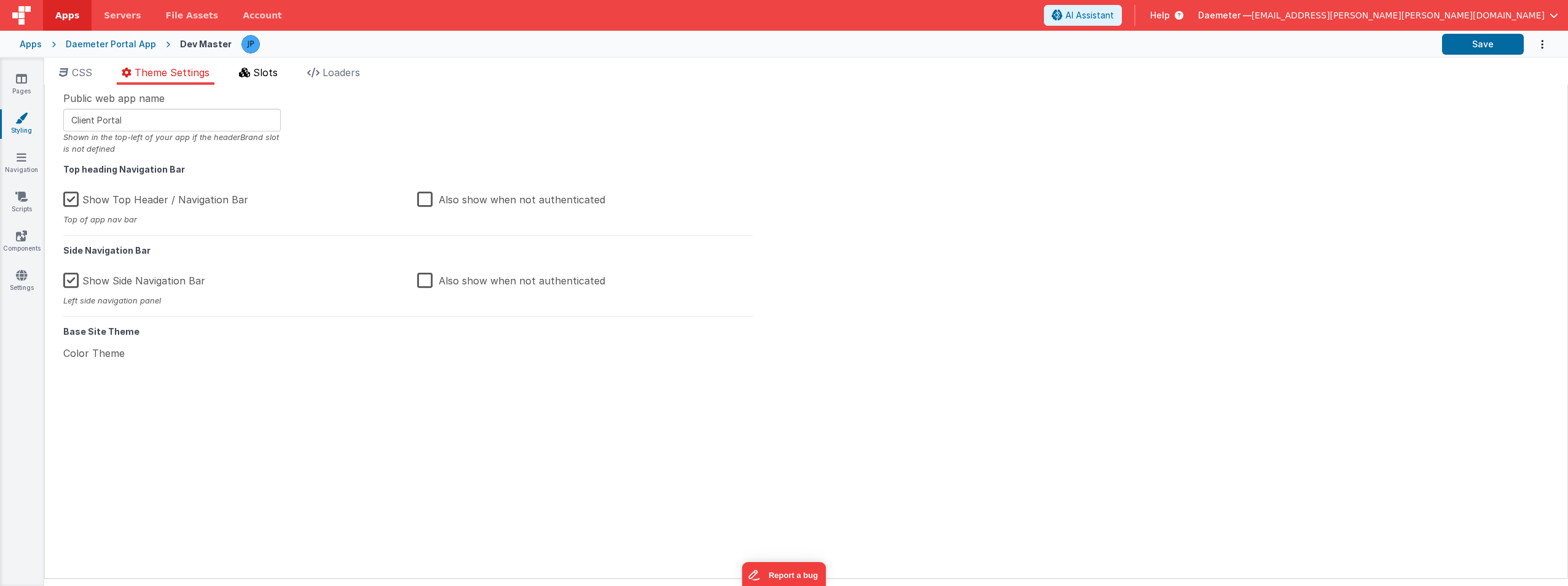
click at [259, 68] on span "Slots" at bounding box center [265, 73] width 24 height 12
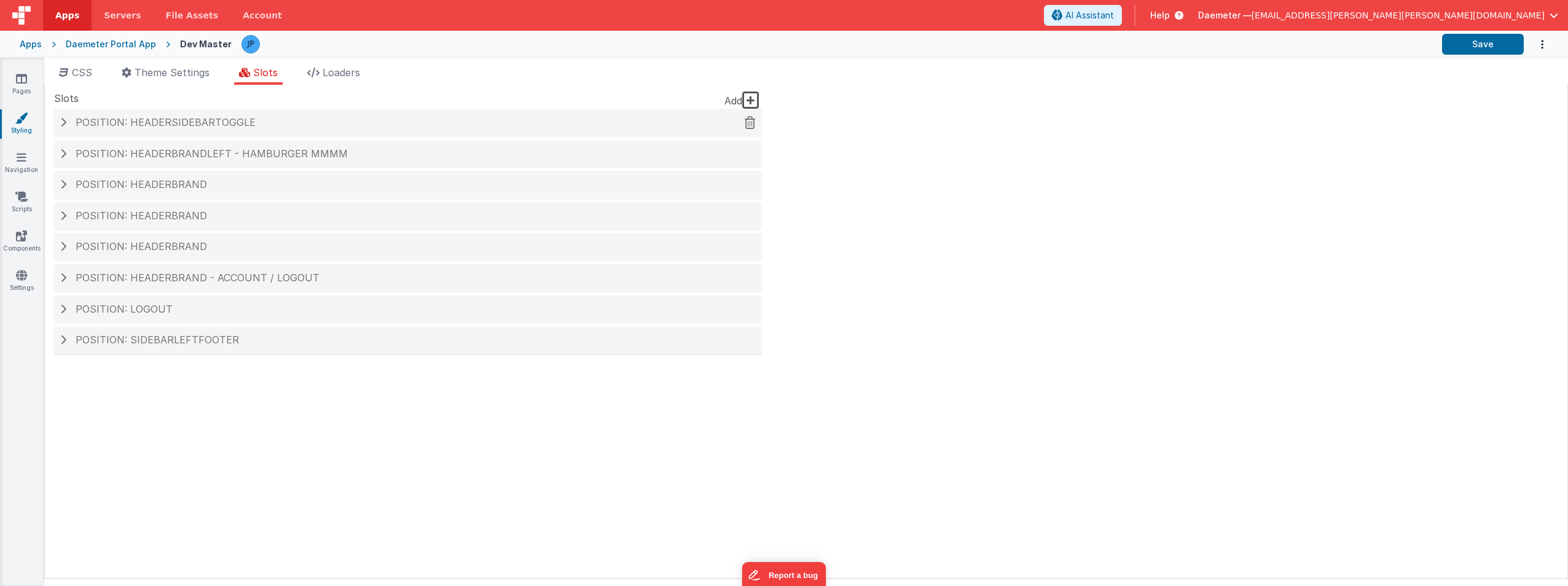
click at [64, 123] on span at bounding box center [63, 122] width 6 height 10
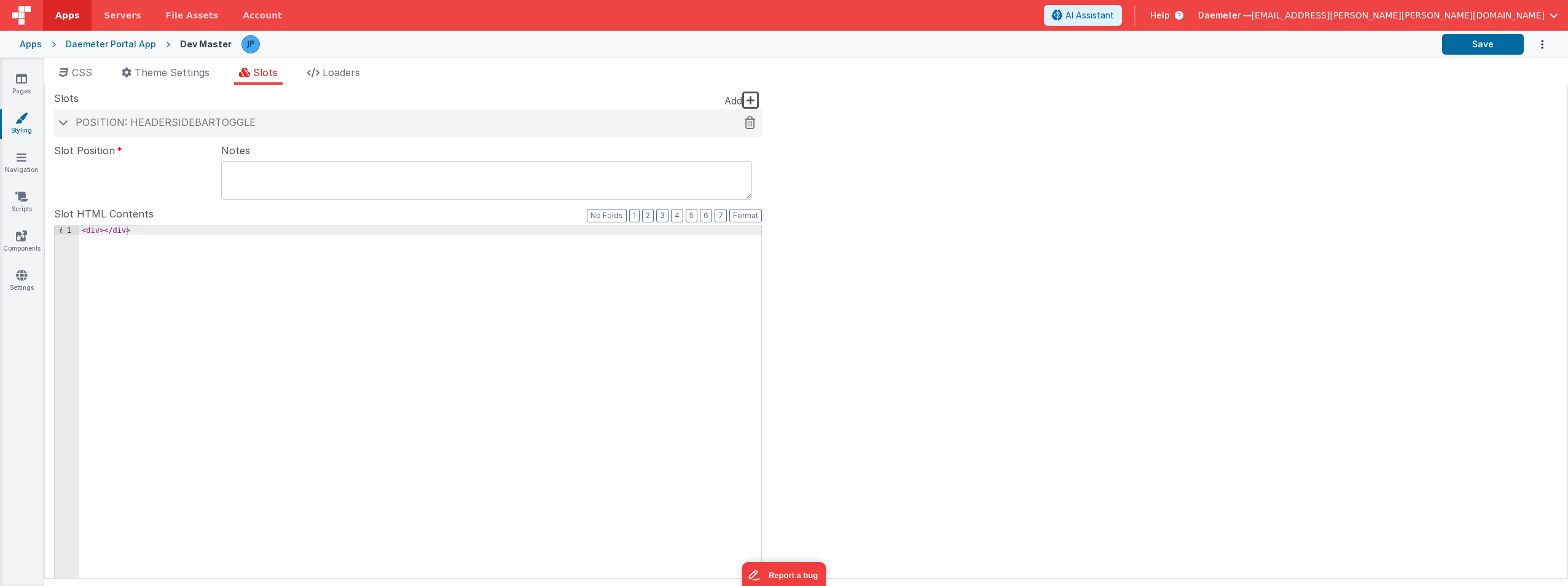
click at [64, 123] on span at bounding box center [63, 122] width 10 height 6
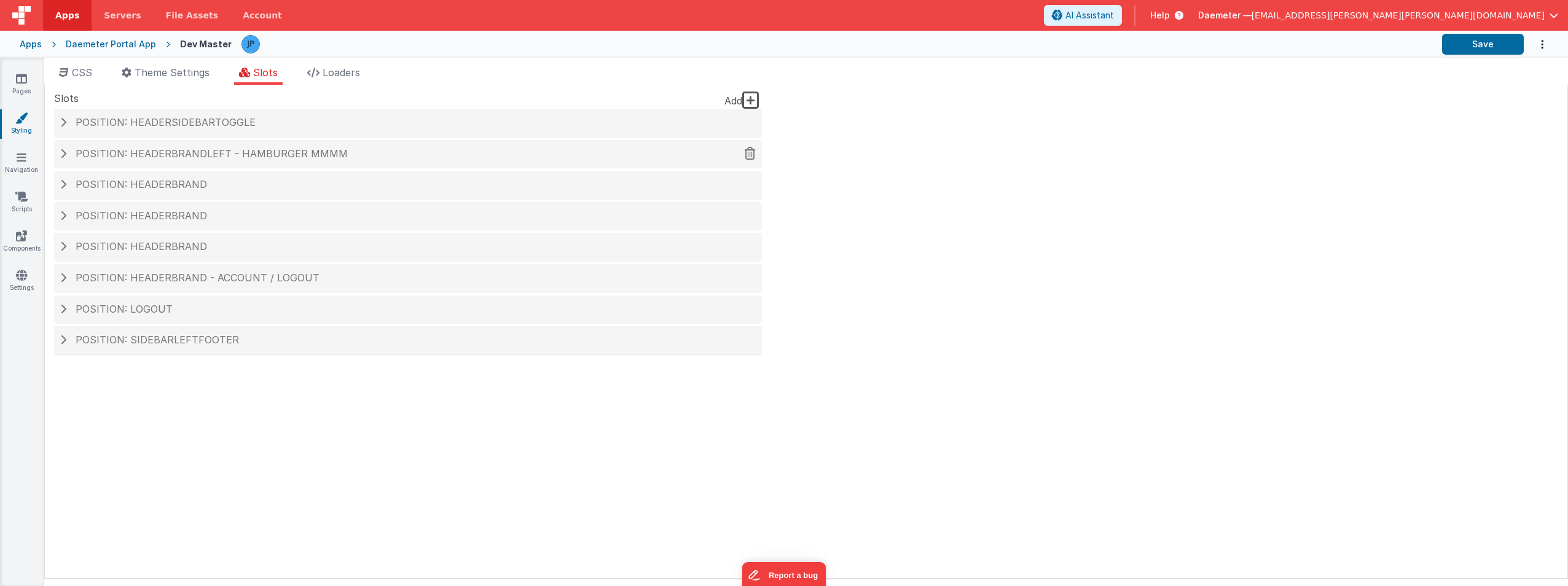
click at [56, 158] on div "Position: headerBrandLeft - hamburger mmmm" at bounding box center [408, 154] width 708 height 28
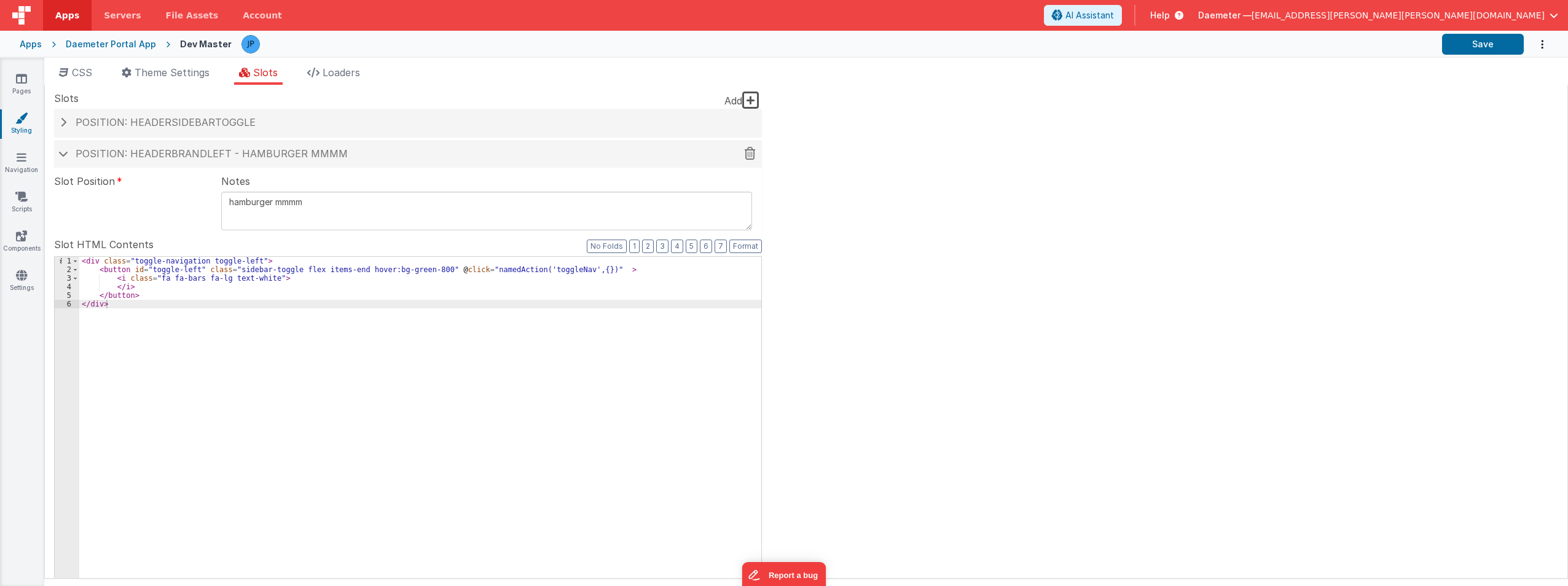
click at [56, 154] on div "Position: headerBrandLeft - hamburger mmmm" at bounding box center [408, 154] width 708 height 28
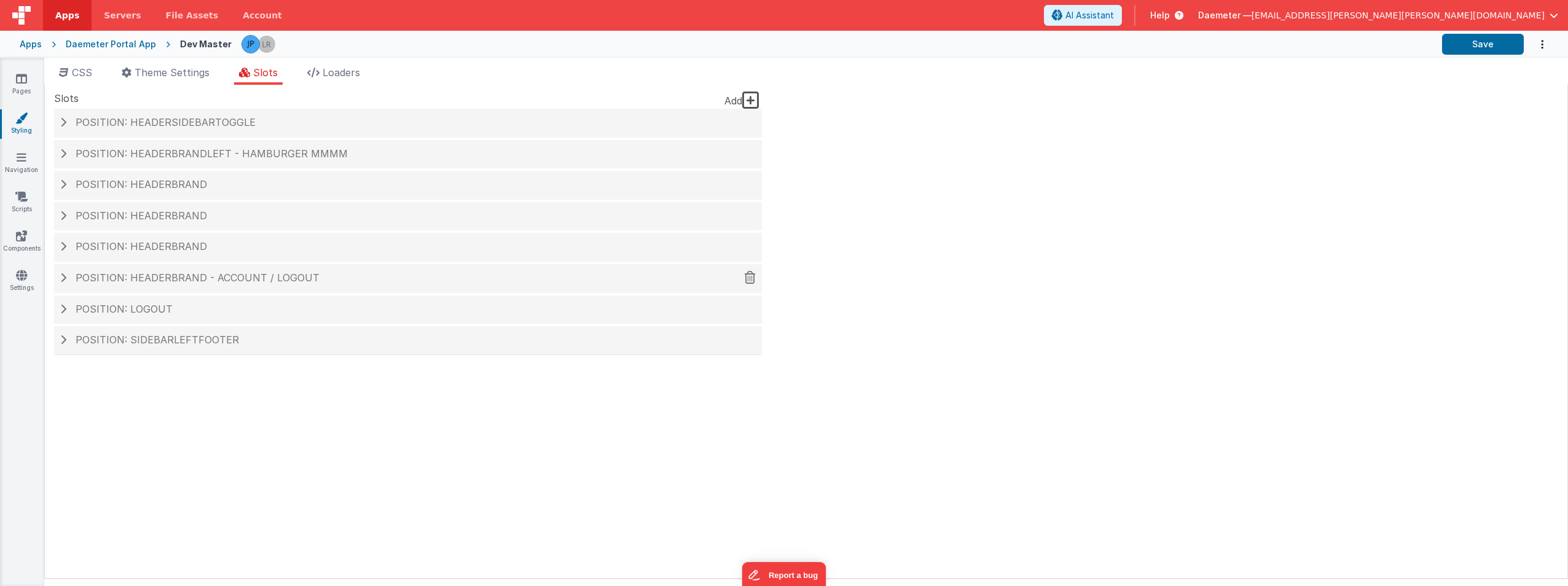
click at [66, 280] on span at bounding box center [63, 277] width 6 height 10
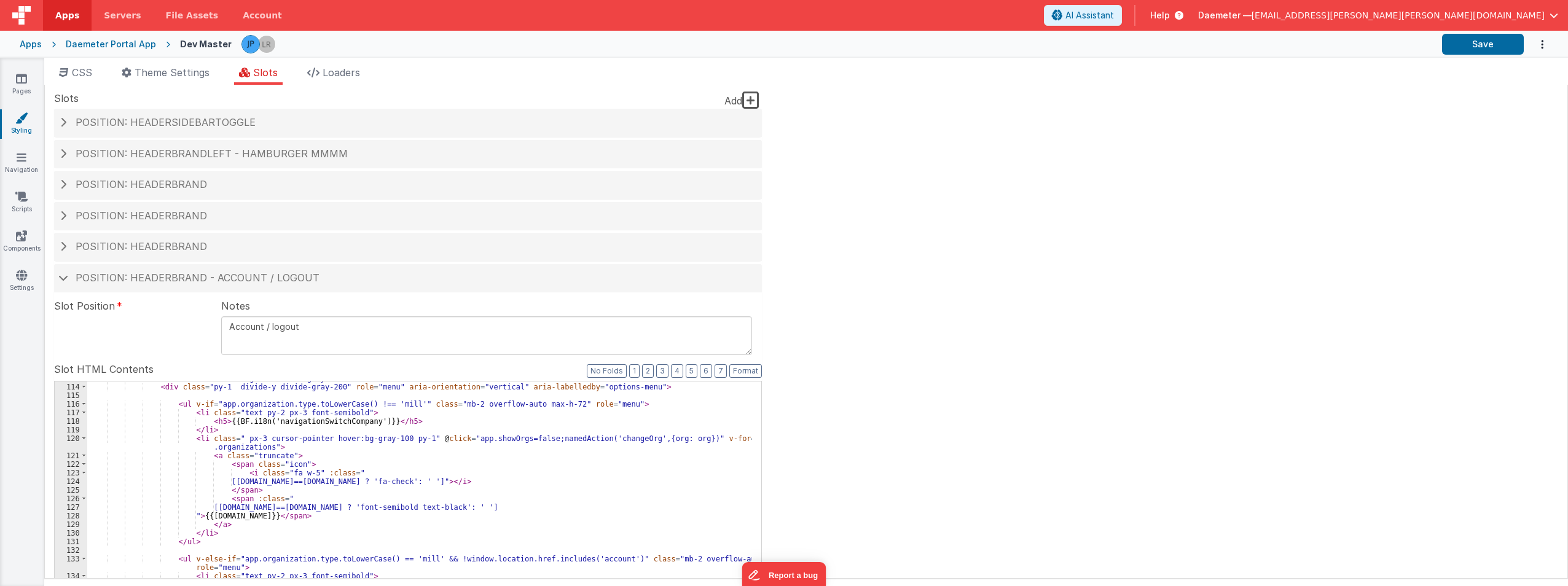
scroll to position [1180, 0]
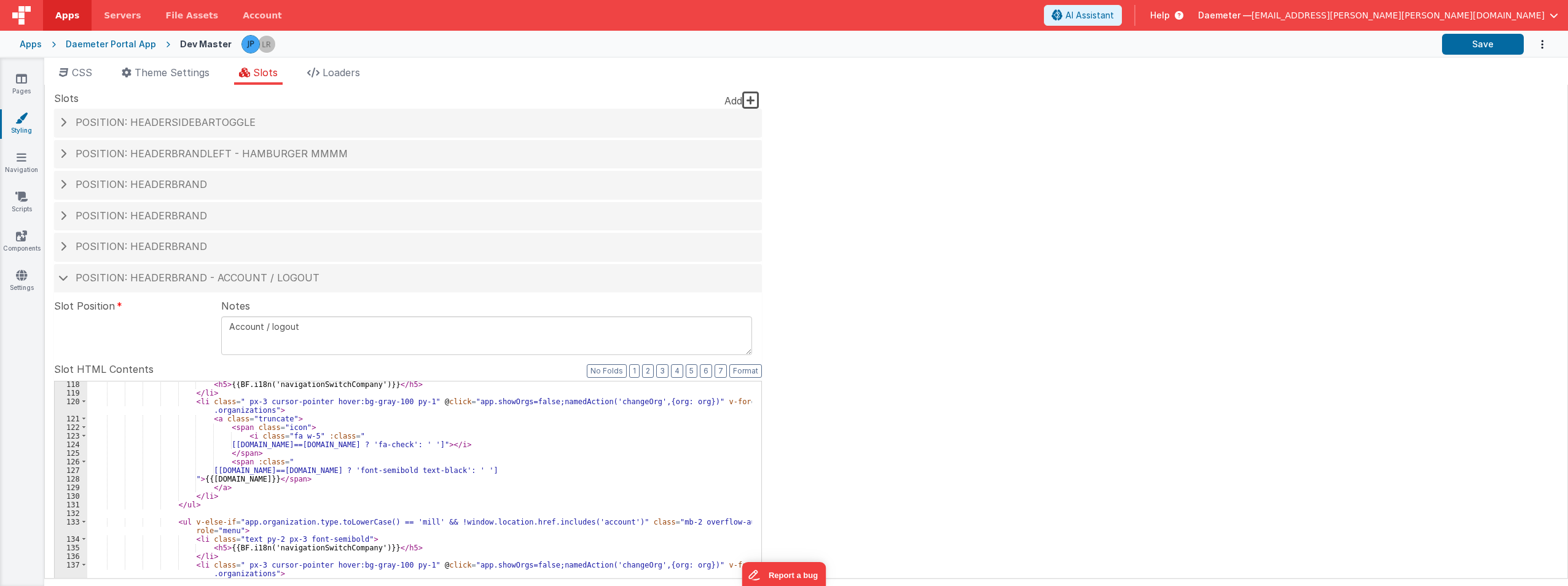
click at [622, 410] on div "< h5 > {{BF.i18n('navigationSwitchCompany')}} </ h5 > </ li > < li class = " px…" at bounding box center [419, 588] width 664 height 416
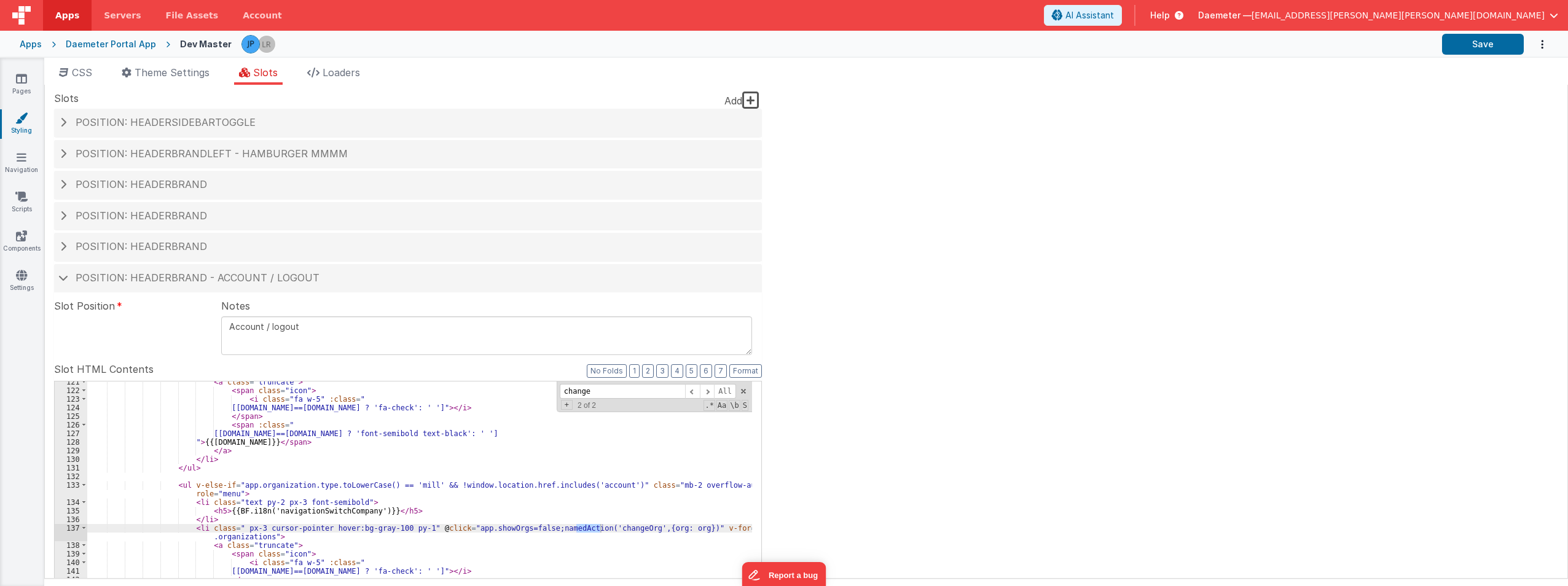
scroll to position [1290, 0]
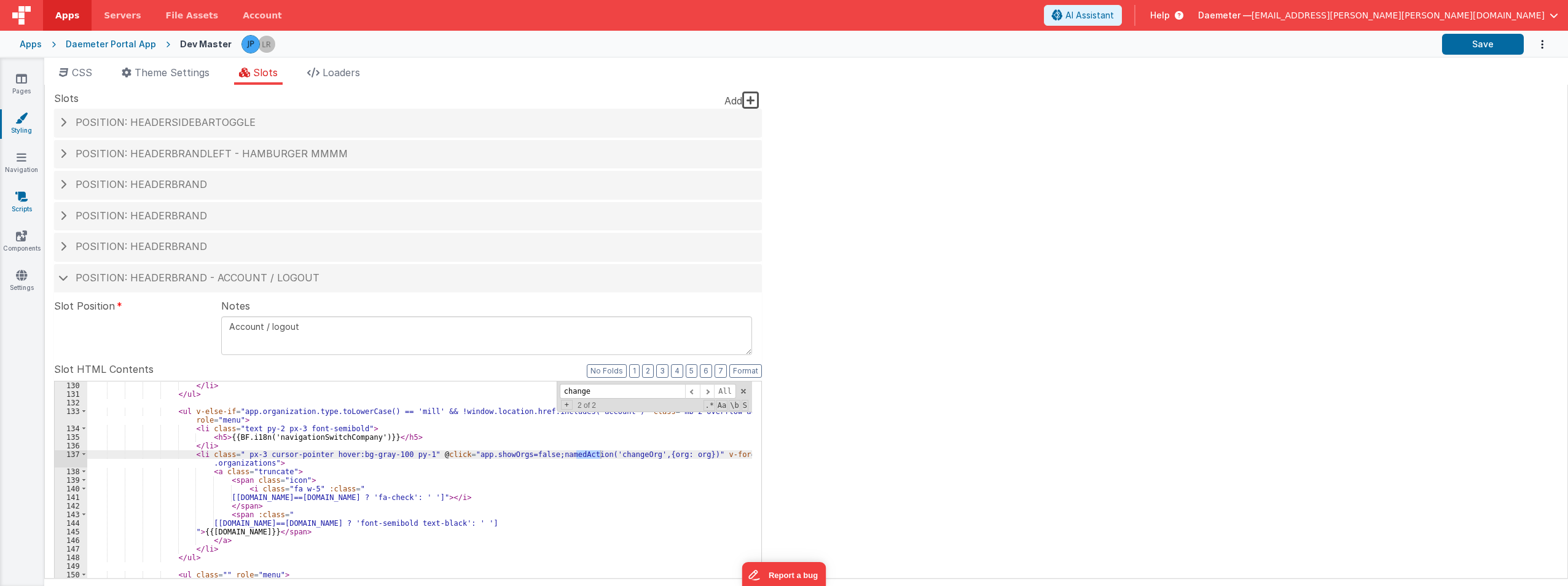
type input "change"
click at [16, 205] on link "Scripts" at bounding box center [21, 202] width 44 height 24
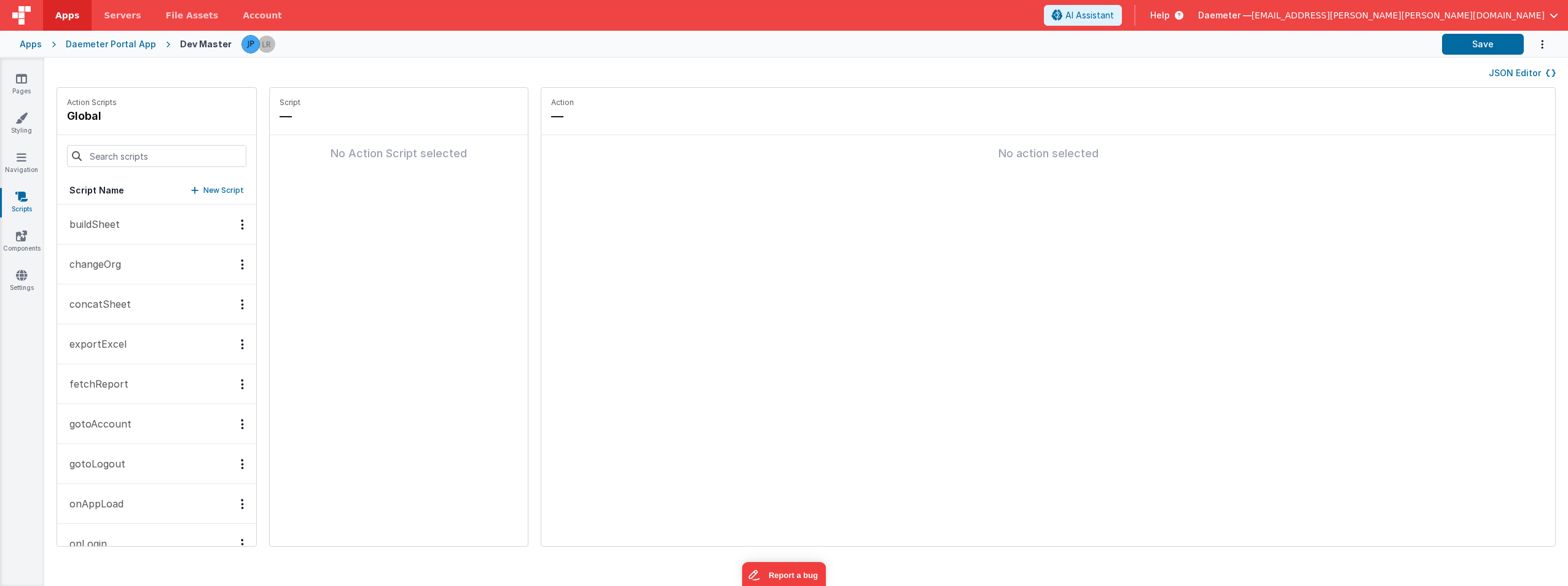
click at [118, 266] on p "changeOrg" at bounding box center [91, 264] width 59 height 15
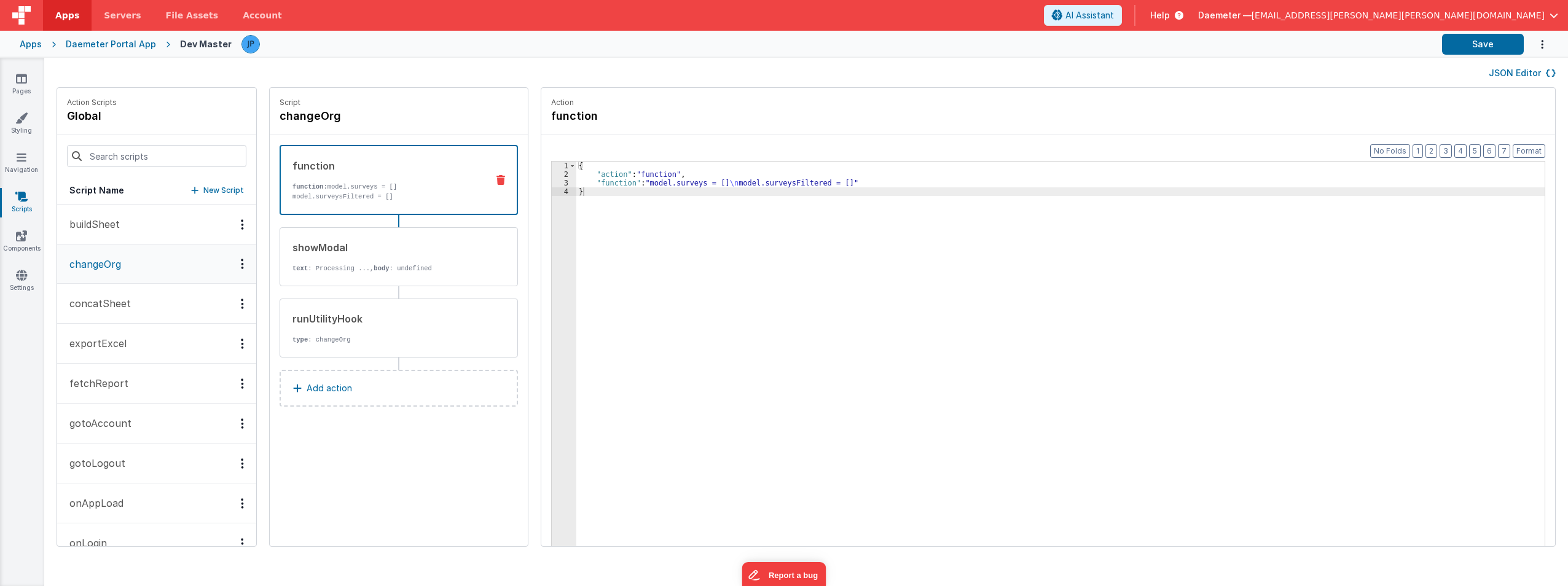
click at [38, 40] on div "Apps" at bounding box center [31, 44] width 22 height 12
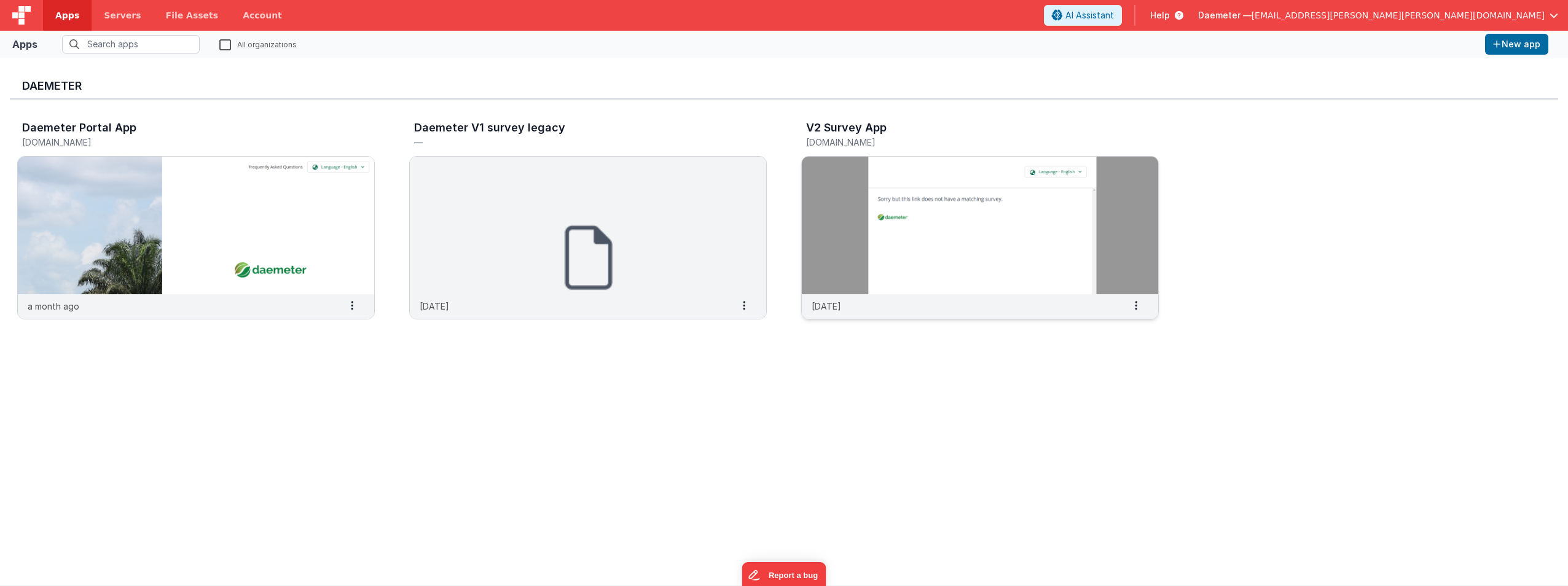
click at [965, 219] on img at bounding box center [980, 225] width 357 height 138
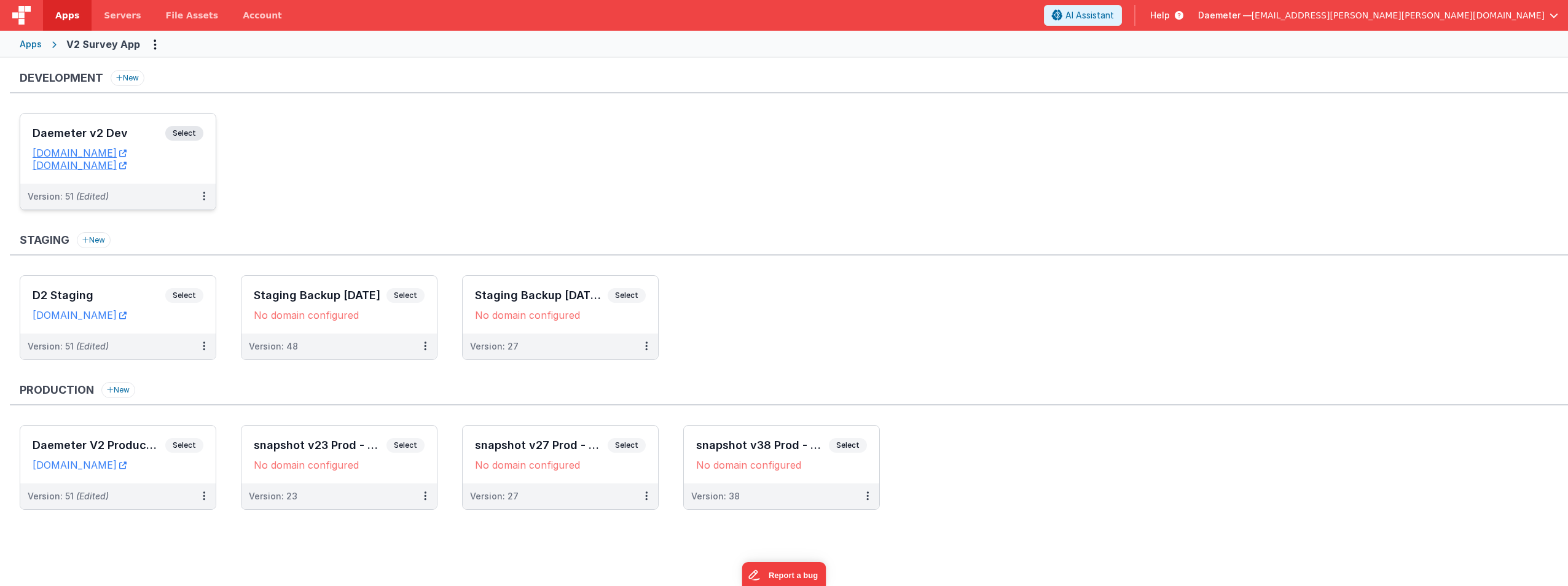
click at [112, 131] on h3 "Daemeter v2 Dev" at bounding box center [99, 134] width 133 height 12
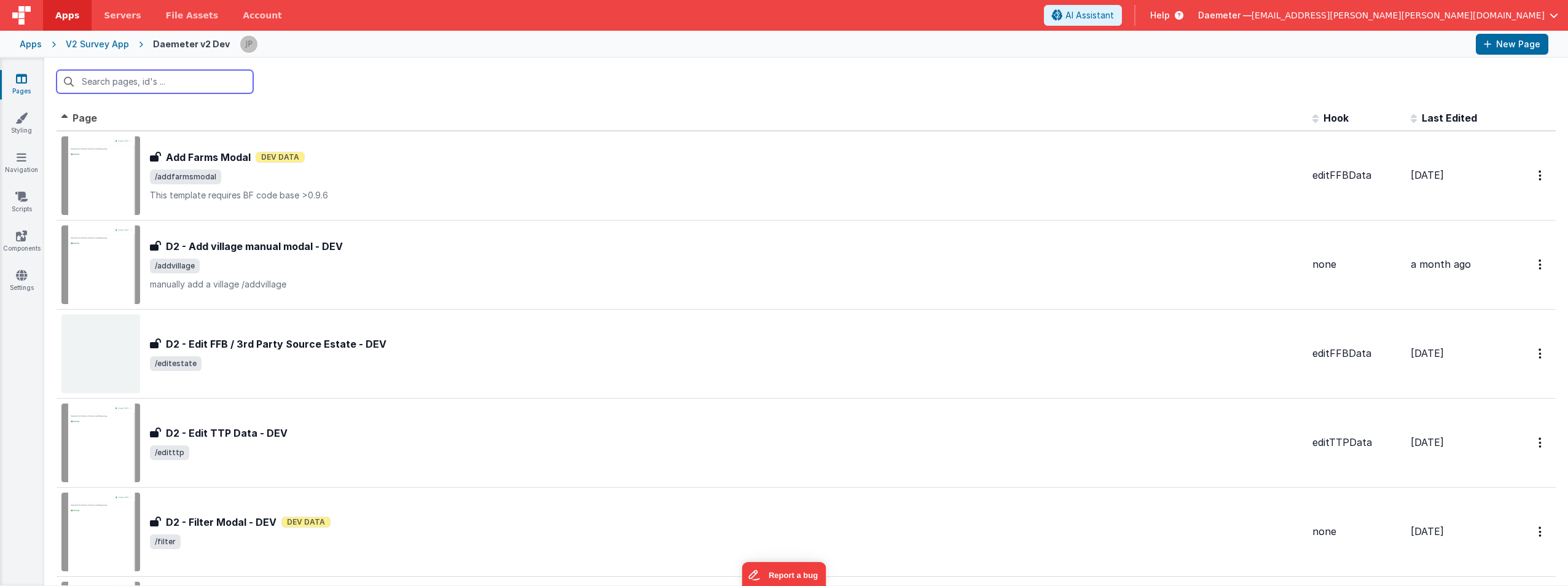
click at [183, 87] on input "text" at bounding box center [154, 82] width 196 height 24
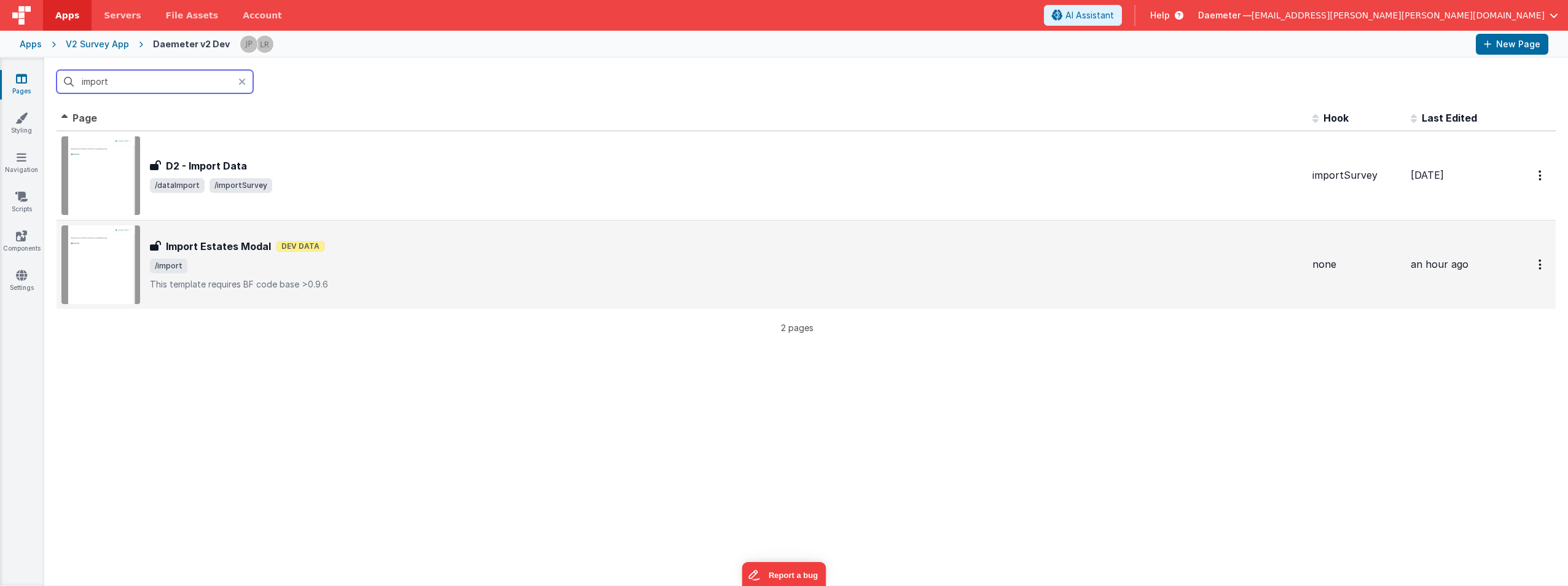
type input "import"
click at [259, 252] on h3 "Import Estates Modal" at bounding box center [218, 246] width 105 height 15
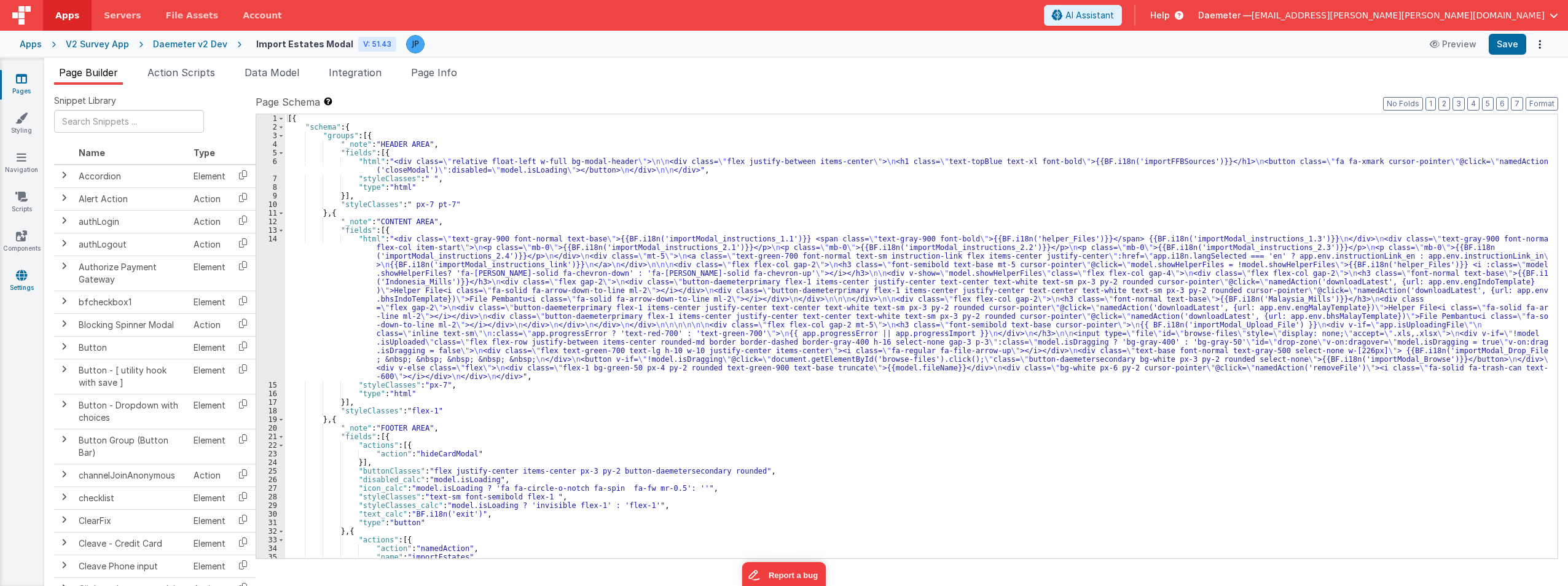
click at [30, 281] on link "Settings" at bounding box center [21, 281] width 44 height 24
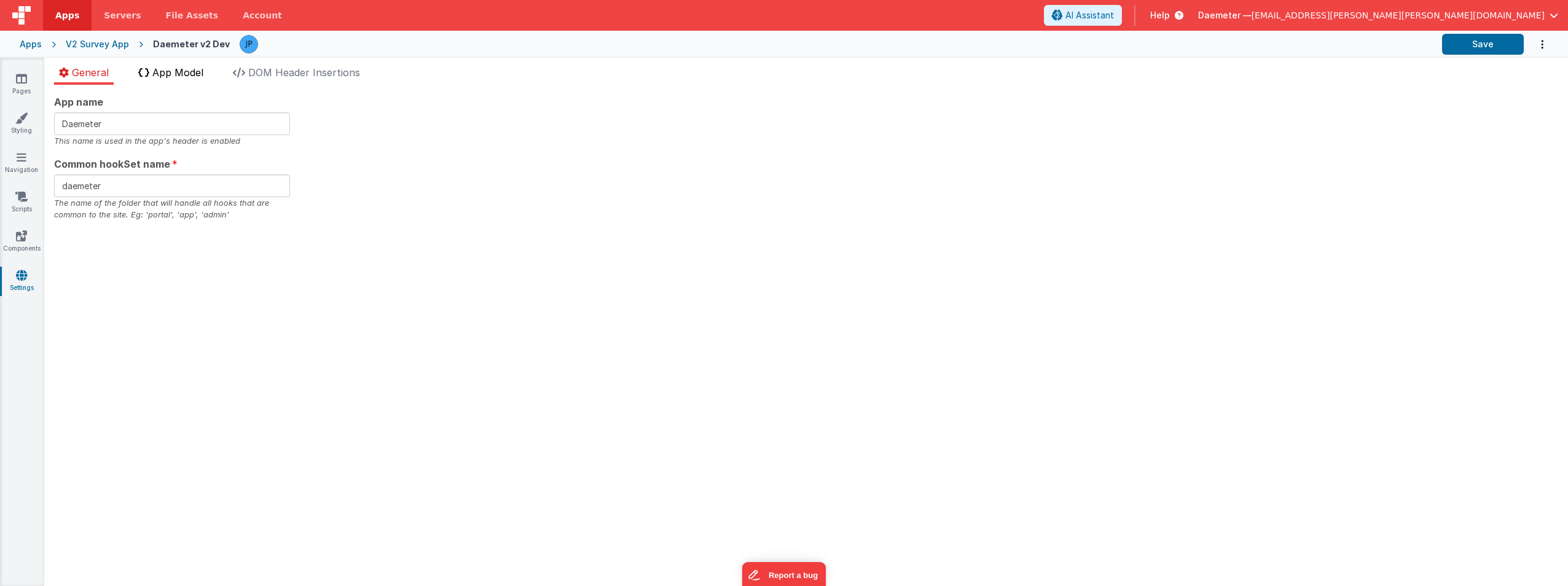
click at [181, 78] on span "App Model" at bounding box center [178, 73] width 51 height 12
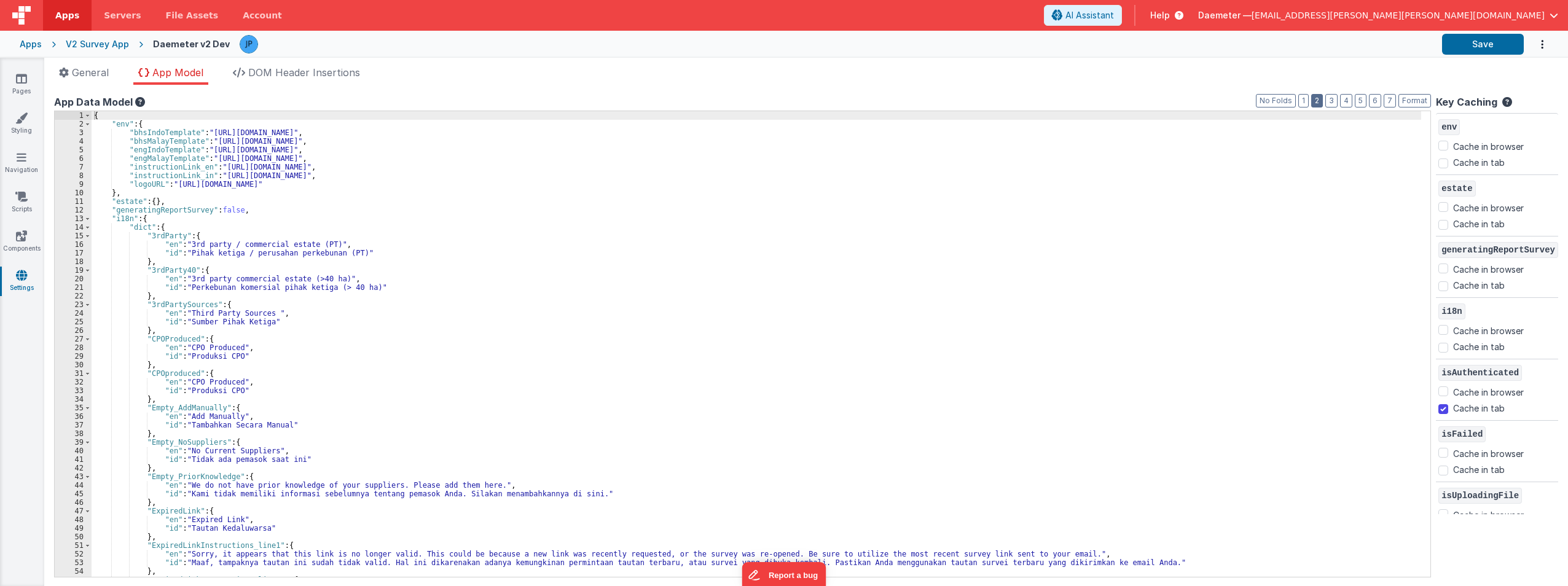
click at [1319, 105] on button "2" at bounding box center [1317, 101] width 11 height 14
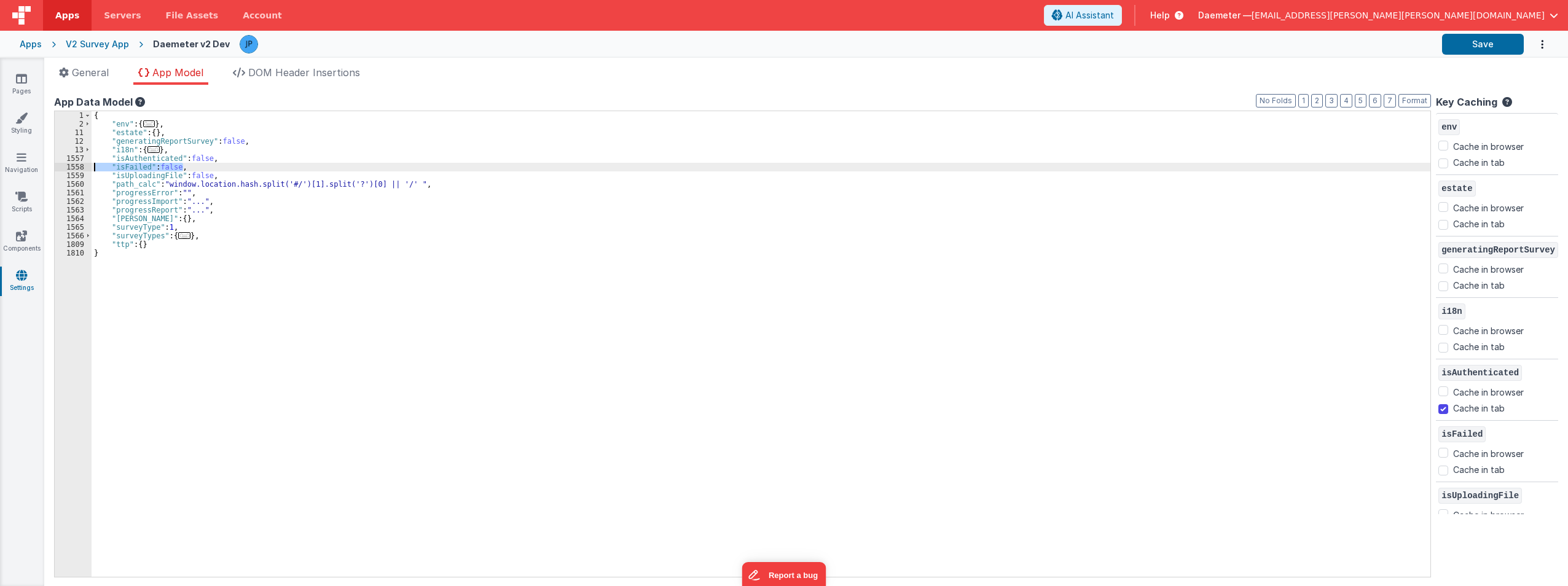
drag, startPoint x: 189, startPoint y: 165, endPoint x: 93, endPoint y: 166, distance: 96.0
click at [93, 166] on div "{ "env" : { ... } , "estate" : { } , "generatingReportSurvey" : false , "i18n" …" at bounding box center [761, 353] width 1340 height 483
click at [18, 80] on icon at bounding box center [21, 79] width 11 height 12
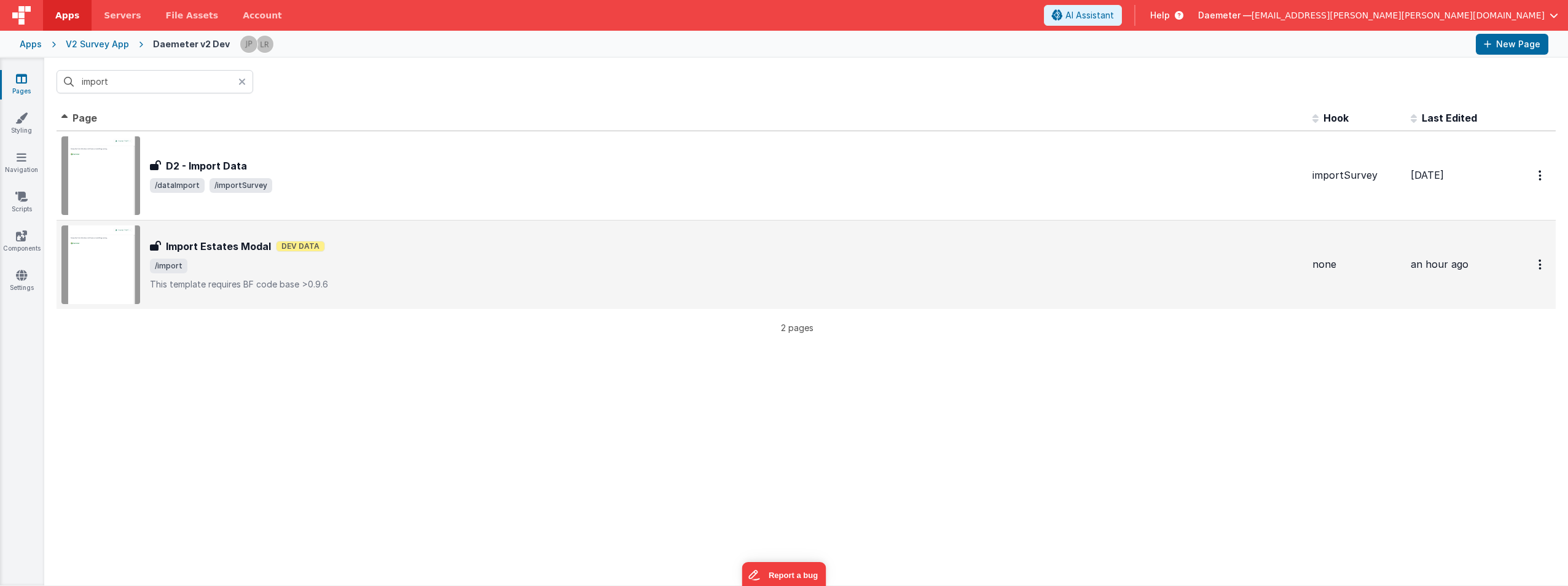
click at [404, 276] on div "Import Estates Modal Import Estates Modal Dev Data /import This template requir…" at bounding box center [726, 265] width 1153 height 52
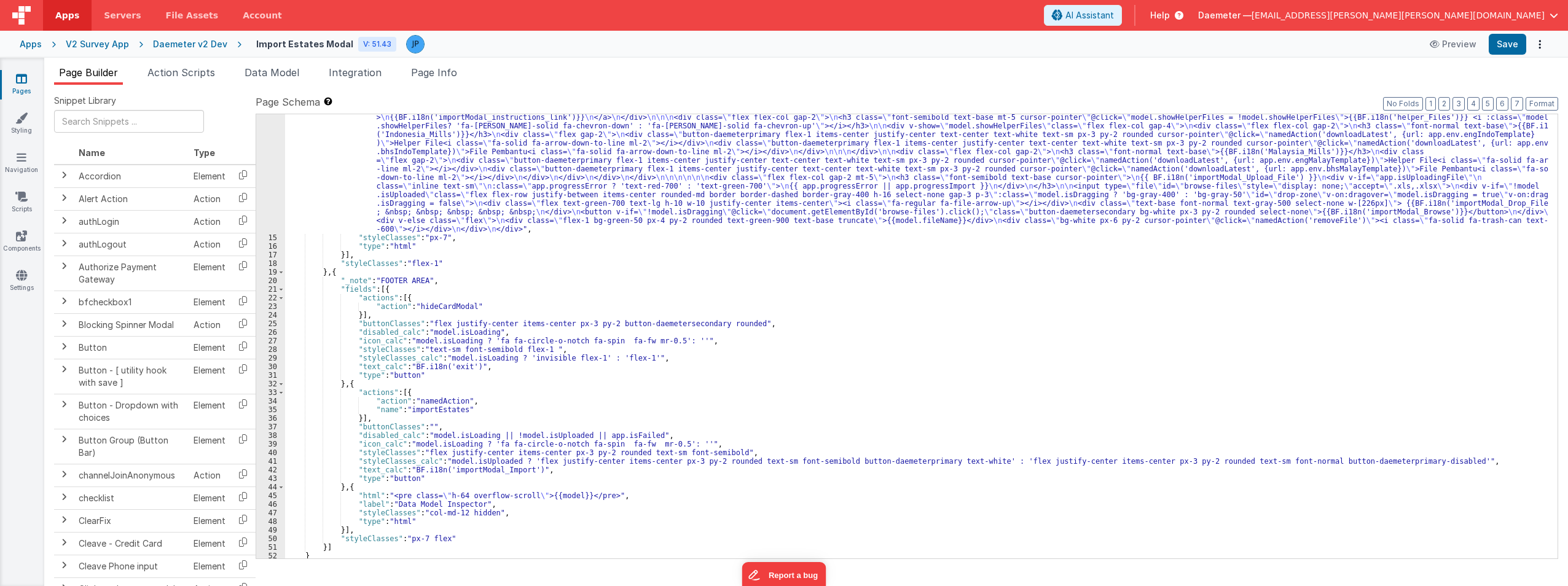
scroll to position [158, 0]
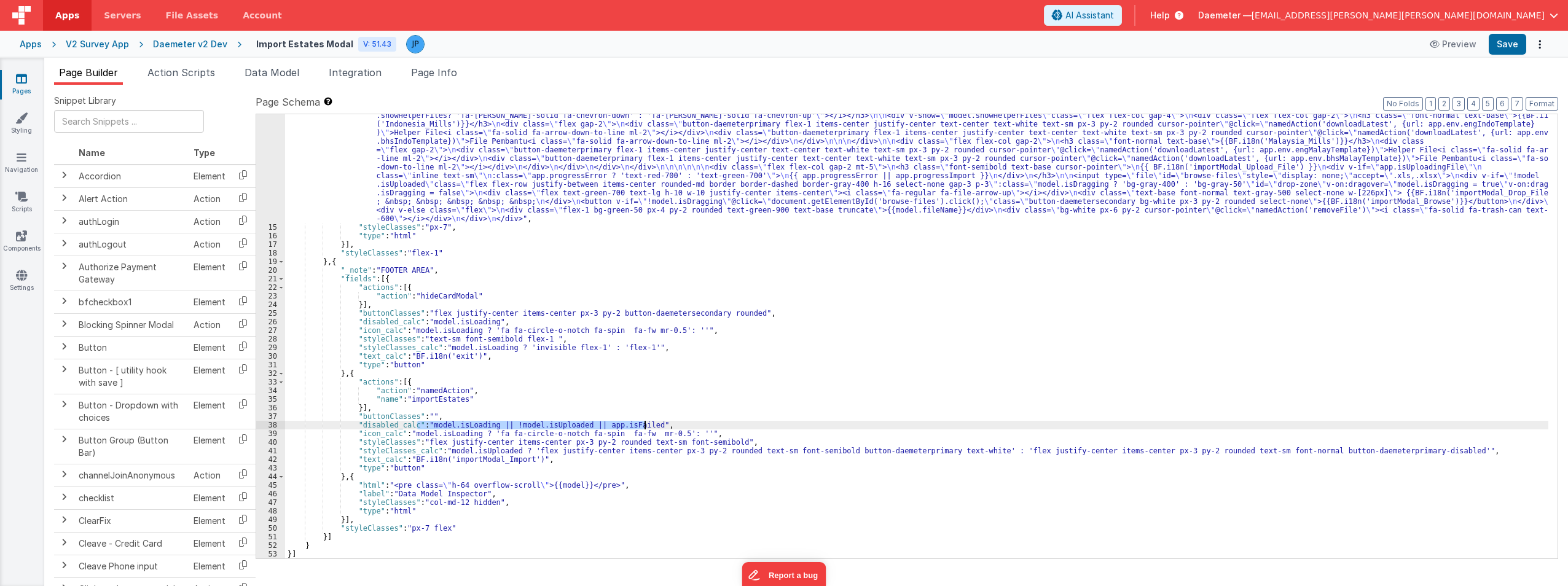
drag, startPoint x: 418, startPoint y: 421, endPoint x: 664, endPoint y: 419, distance: 246.0
click at [664, 419] on div ""html" : "<div class= \" text-gray-900 font-normal text-base \" >{{BF.i18n('imp…" at bounding box center [917, 377] width 1263 height 599
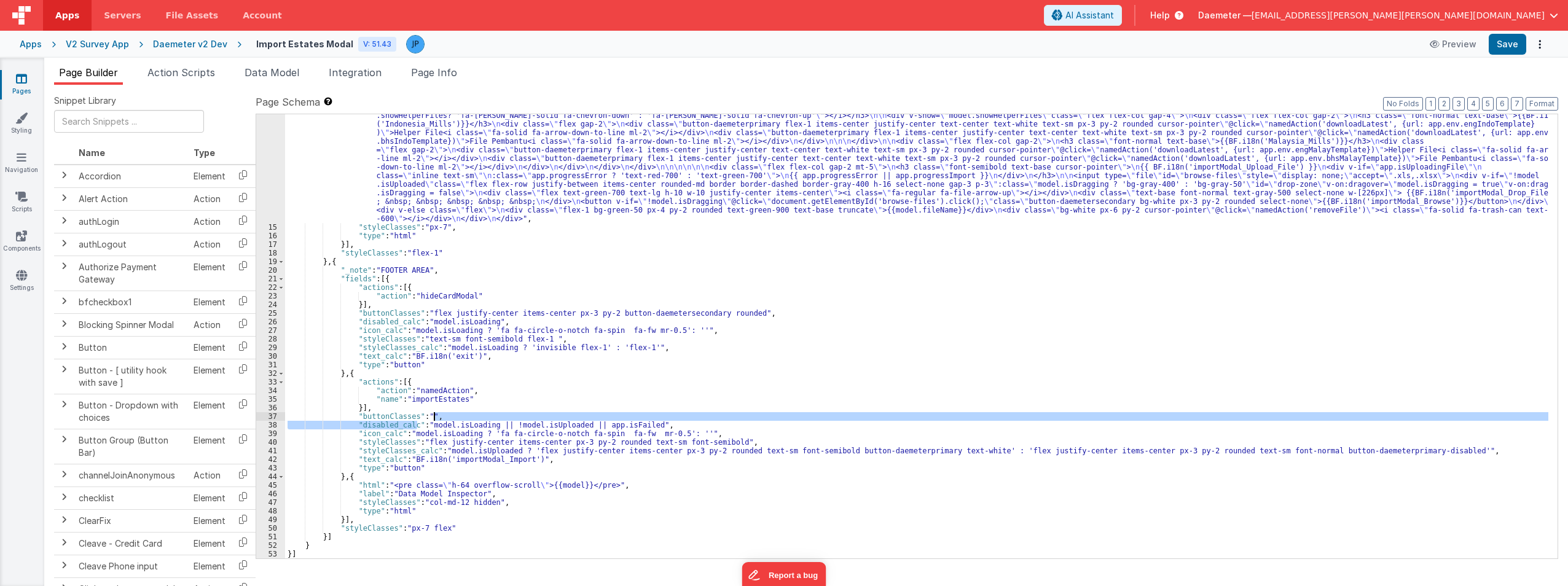
click at [626, 431] on div ""html" : "<div class= \" text-gray-900 font-normal text-base \" >{{BF.i18n('imp…" at bounding box center [917, 377] width 1263 height 599
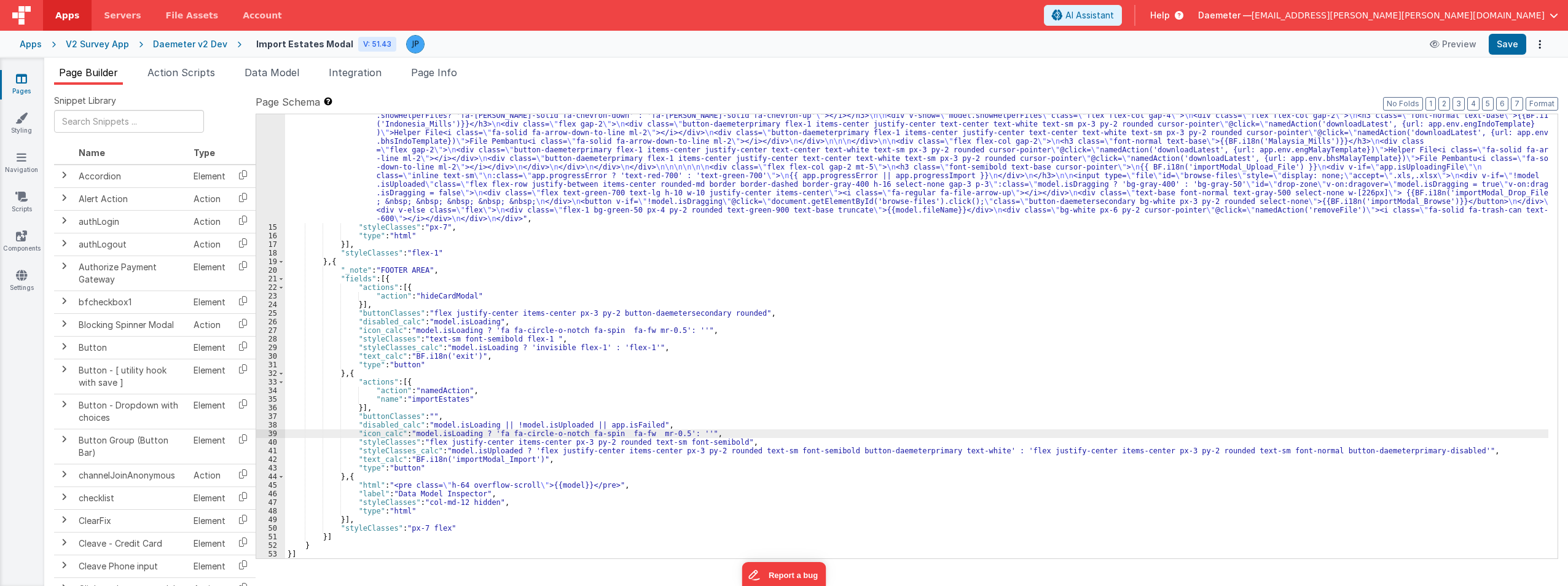
click at [29, 46] on div "Apps" at bounding box center [31, 44] width 22 height 12
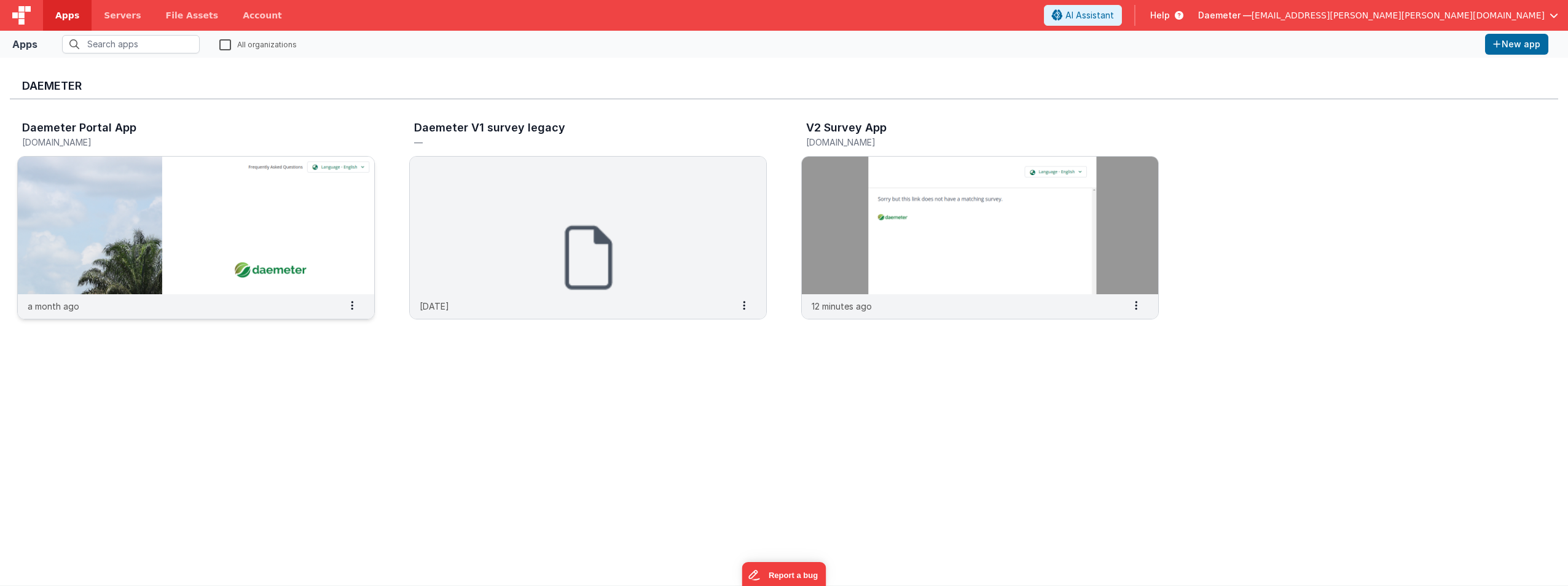
click at [240, 218] on img at bounding box center [196, 225] width 357 height 138
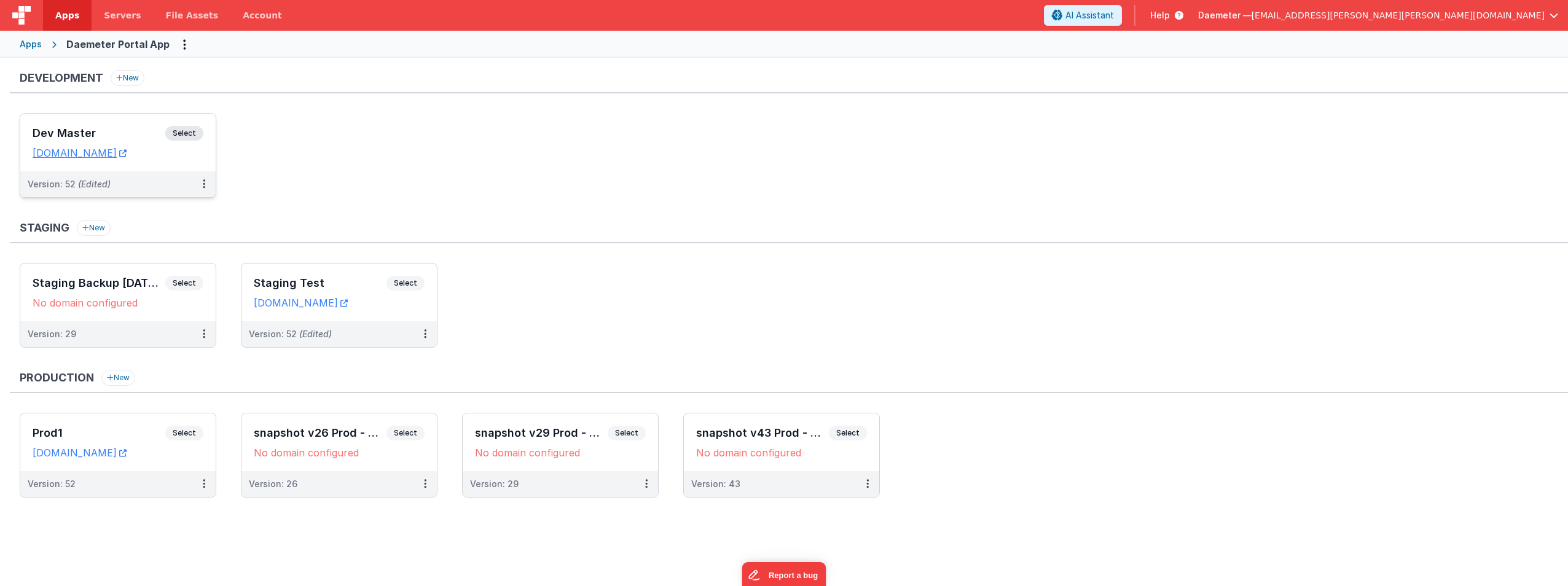
click at [128, 131] on h3 "Dev Master" at bounding box center [99, 134] width 133 height 12
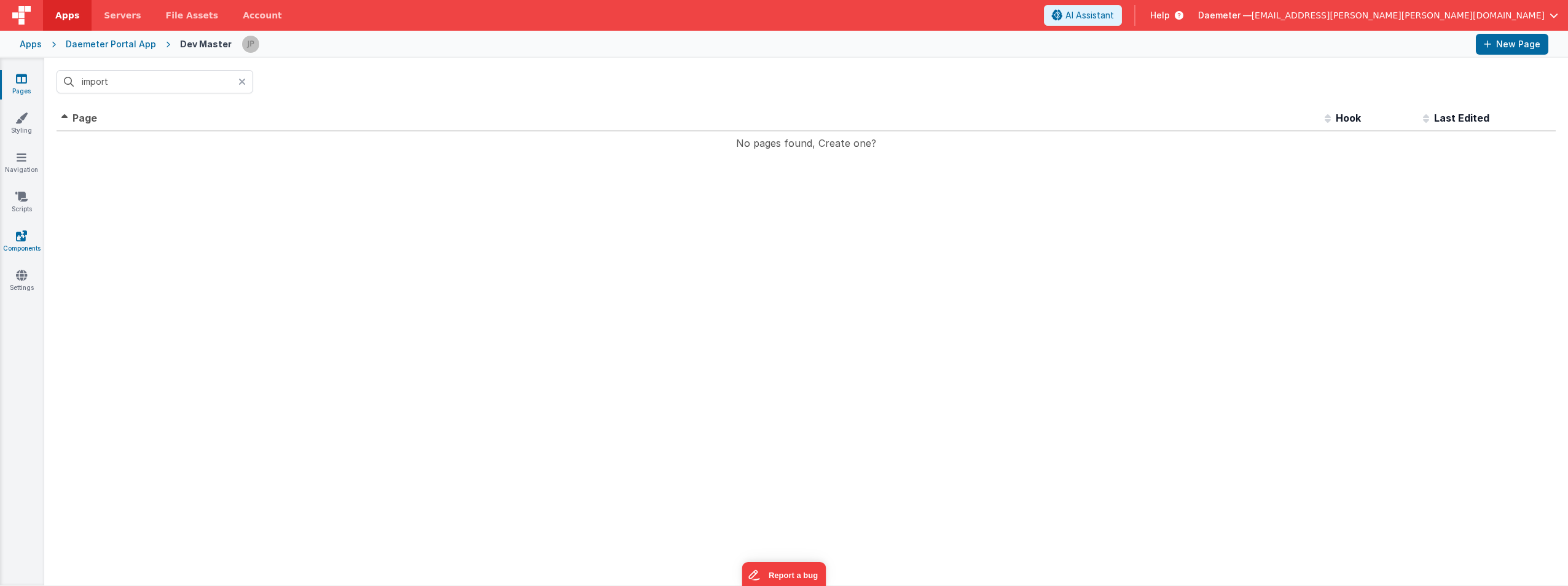
click at [15, 236] on link "Components" at bounding box center [21, 242] width 44 height 24
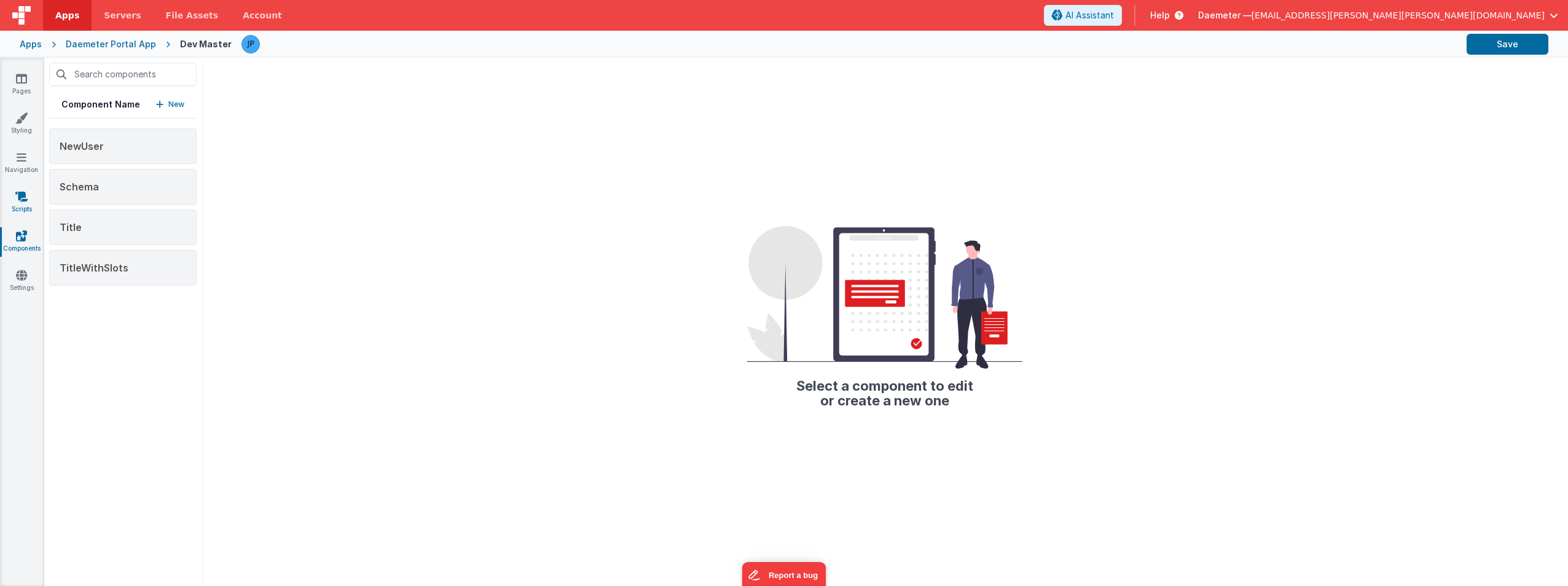
click at [24, 196] on icon at bounding box center [21, 196] width 12 height 12
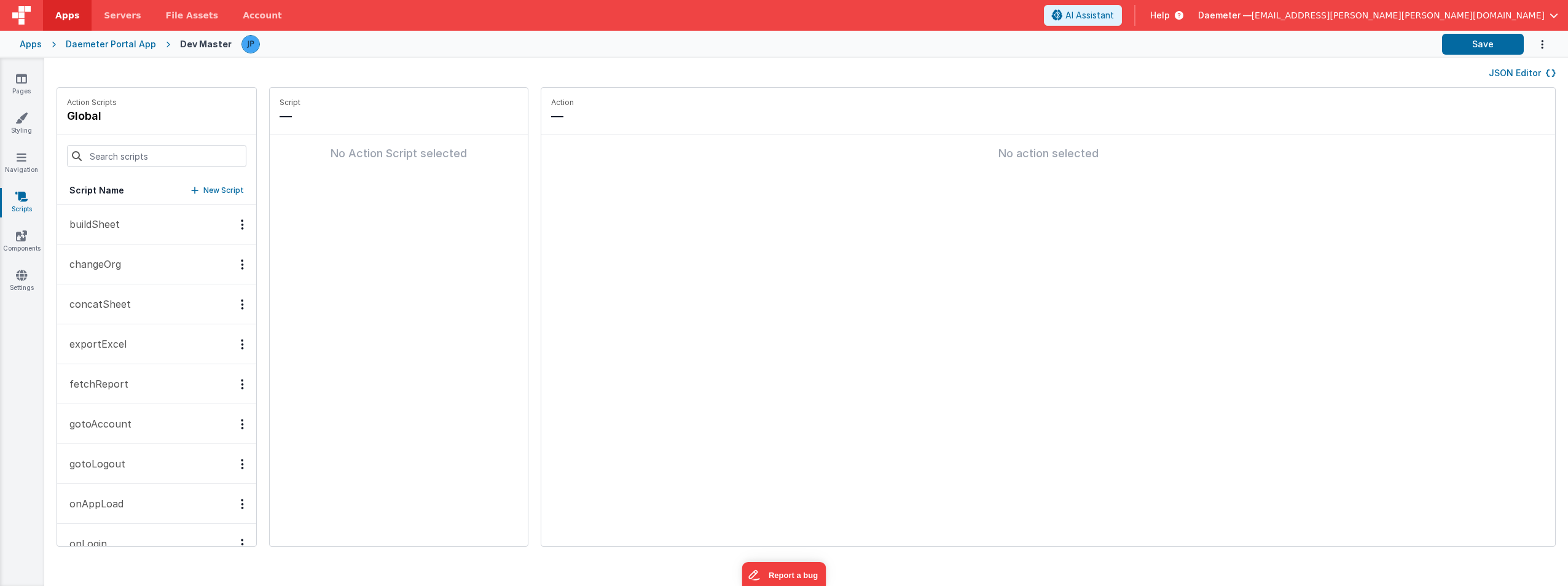
click at [127, 269] on button "changeOrg" at bounding box center [157, 264] width 199 height 40
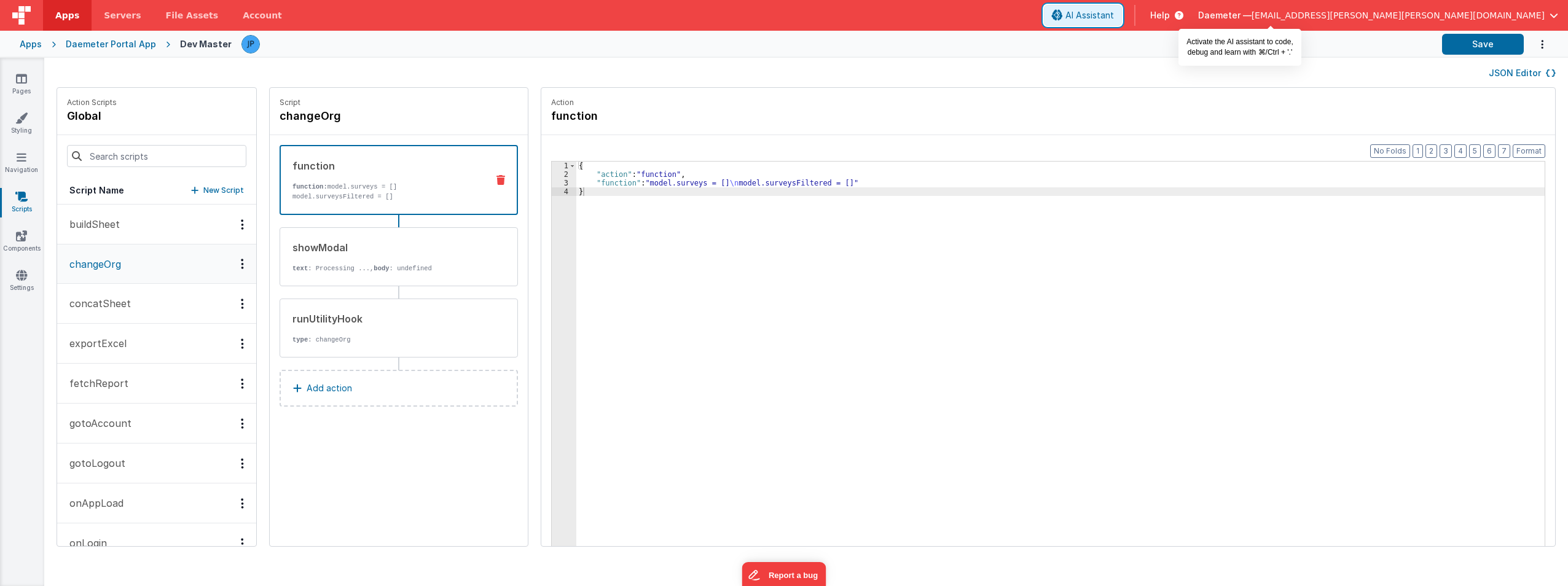
click at [1114, 17] on span "AI Assistant" at bounding box center [1090, 15] width 49 height 12
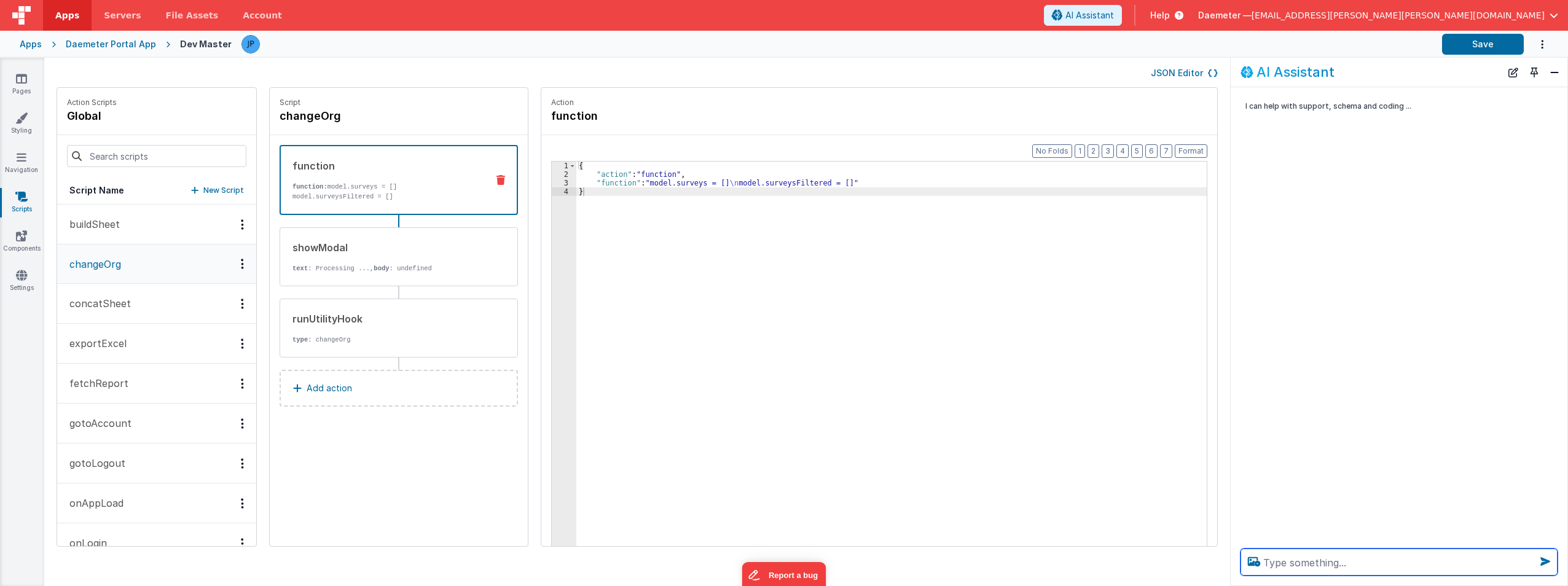
click at [1288, 558] on textarea at bounding box center [1398, 562] width 317 height 27
type textarea "what filemaker functions can I use to get the path when a utitlity hook is ran?"
